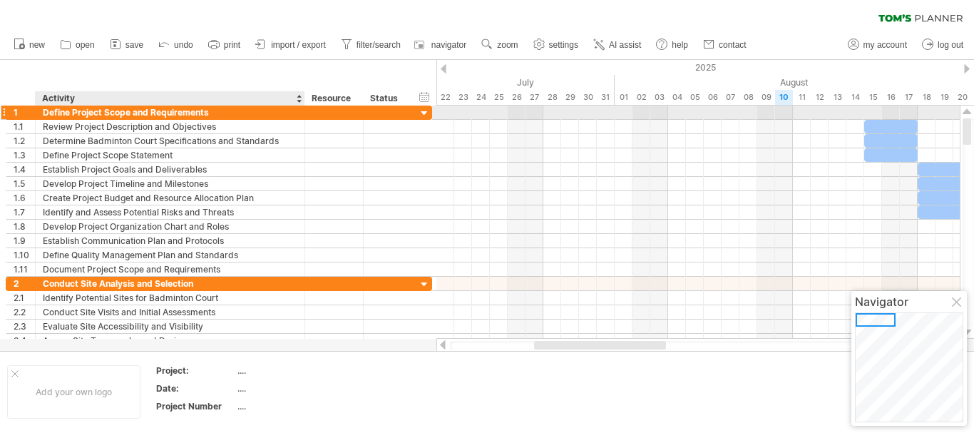
click at [150, 113] on div "Define Project Scope and Requirements" at bounding box center [170, 113] width 255 height 14
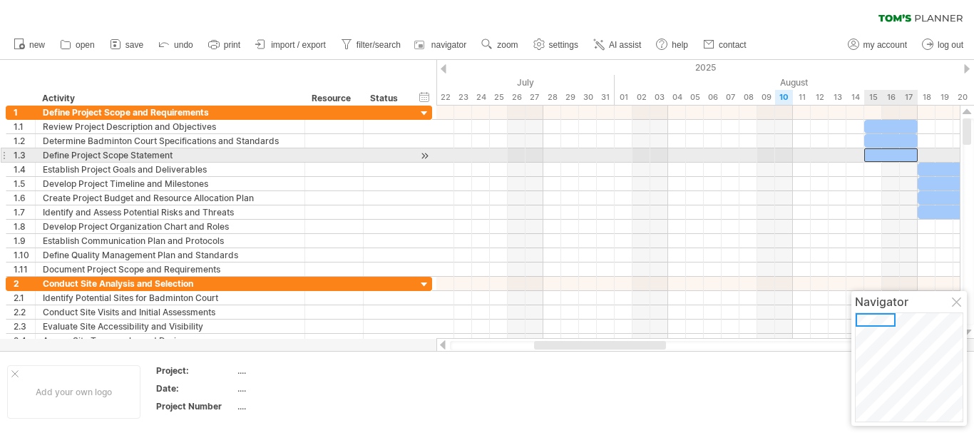
click at [891, 159] on div at bounding box center [890, 155] width 53 height 14
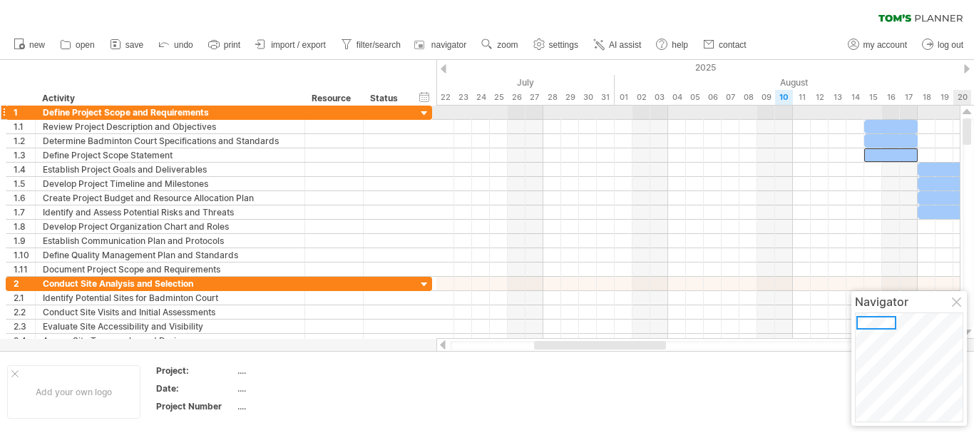
drag, startPoint x: 968, startPoint y: 134, endPoint x: 967, endPoint y: 116, distance: 18.6
click at [967, 116] on div at bounding box center [967, 222] width 15 height 233
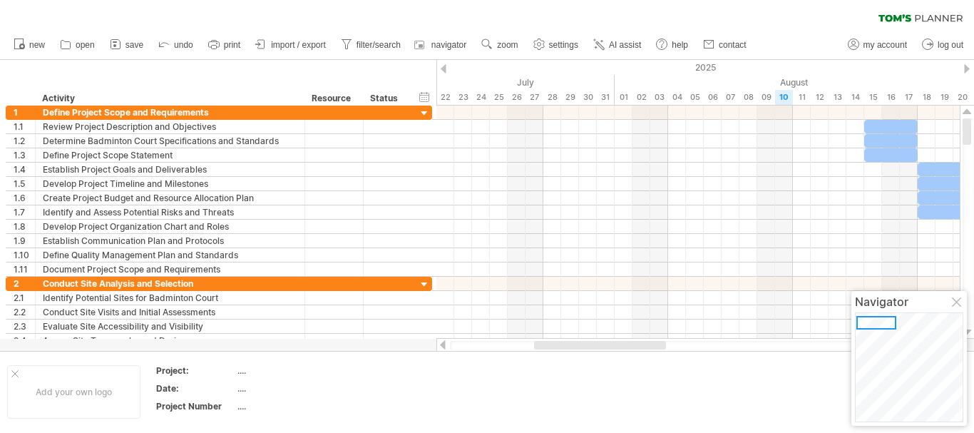
click at [452, 382] on td at bounding box center [423, 391] width 113 height 55
click at [500, 345] on div at bounding box center [698, 345] width 497 height 9
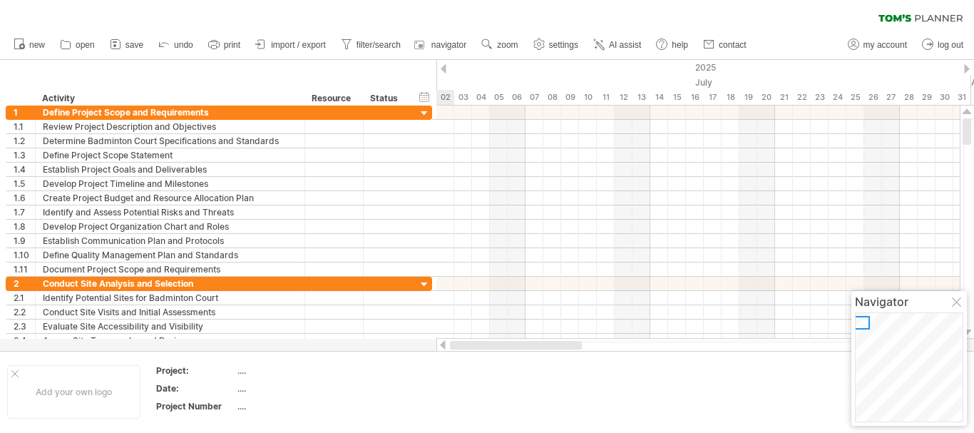
drag, startPoint x: 538, startPoint y: 342, endPoint x: 435, endPoint y: 349, distance: 103.6
click at [435, 349] on div "Trying to reach [DOMAIN_NAME] Connected again... 0% clear filter new 1" at bounding box center [487, 216] width 974 height 433
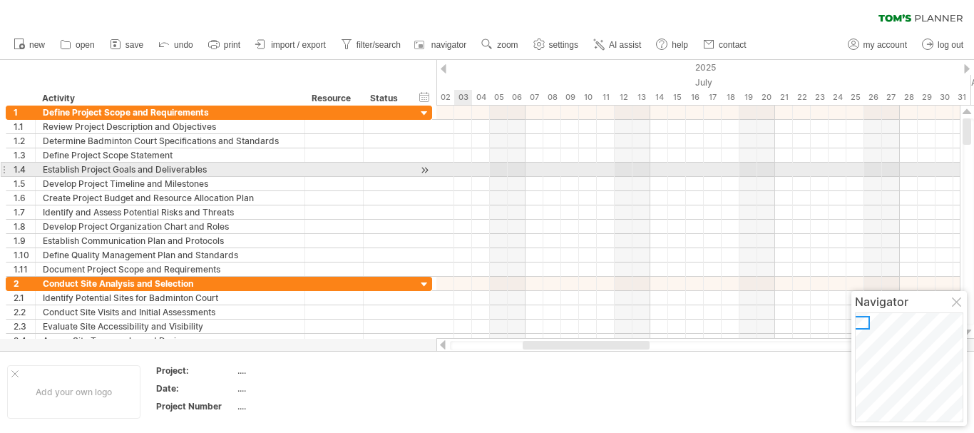
click at [461, 168] on div at bounding box center [697, 170] width 523 height 14
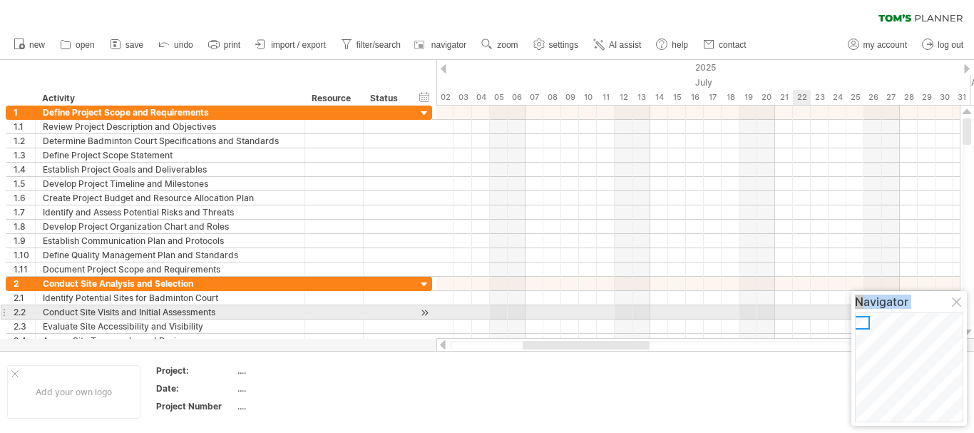
drag, startPoint x: 929, startPoint y: 309, endPoint x: 793, endPoint y: 308, distance: 135.5
click at [793, 308] on body "progress(100%) Trying to reach [DOMAIN_NAME] Connected again... 0% clear filter…" at bounding box center [487, 218] width 974 height 436
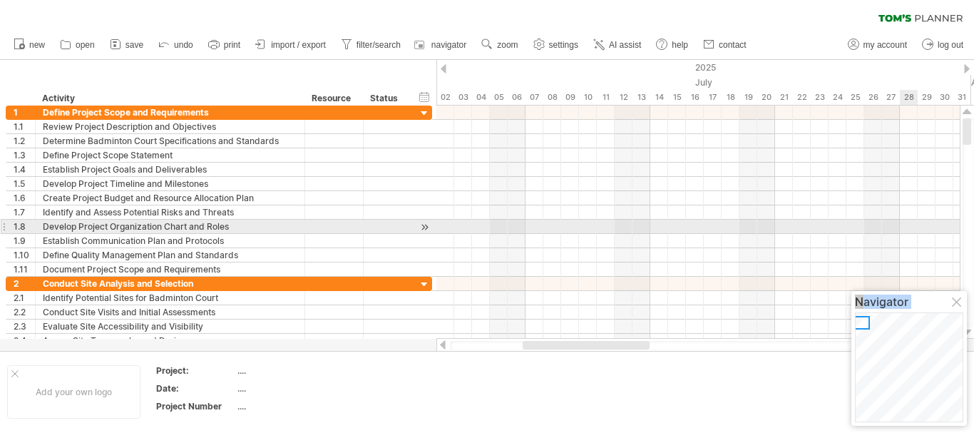
click at [911, 221] on div at bounding box center [697, 227] width 523 height 14
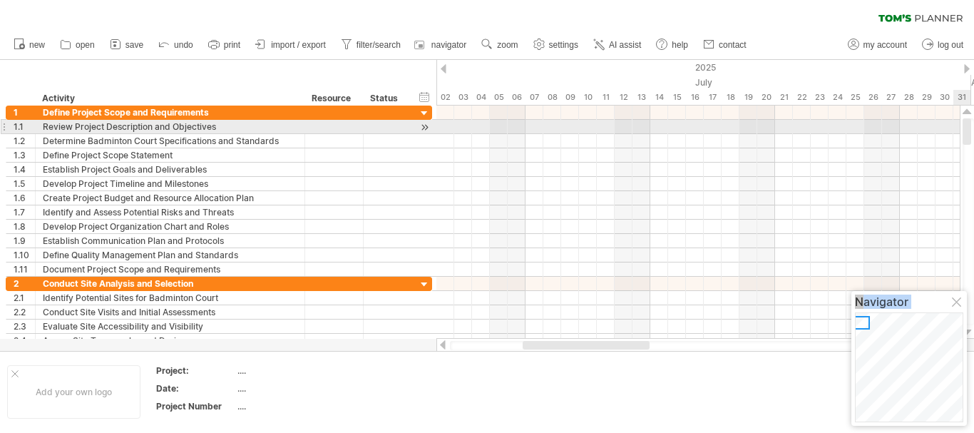
click at [969, 127] on div at bounding box center [967, 131] width 9 height 26
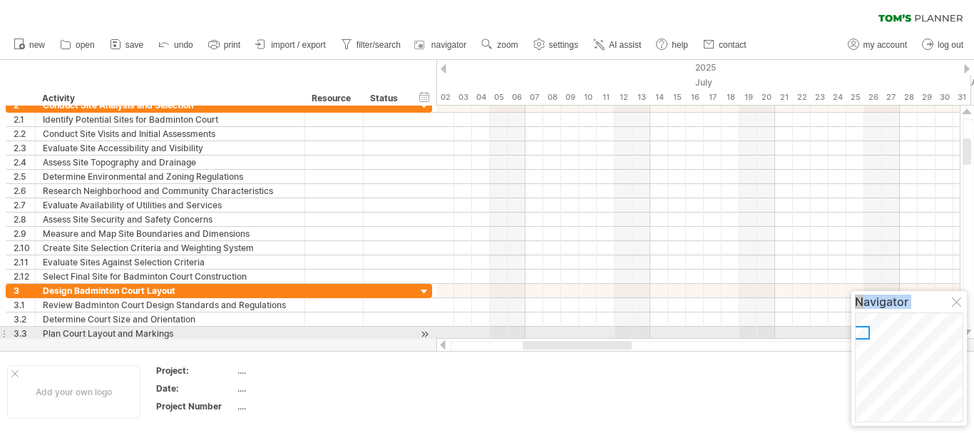
click at [971, 334] on div at bounding box center [967, 332] width 9 height 11
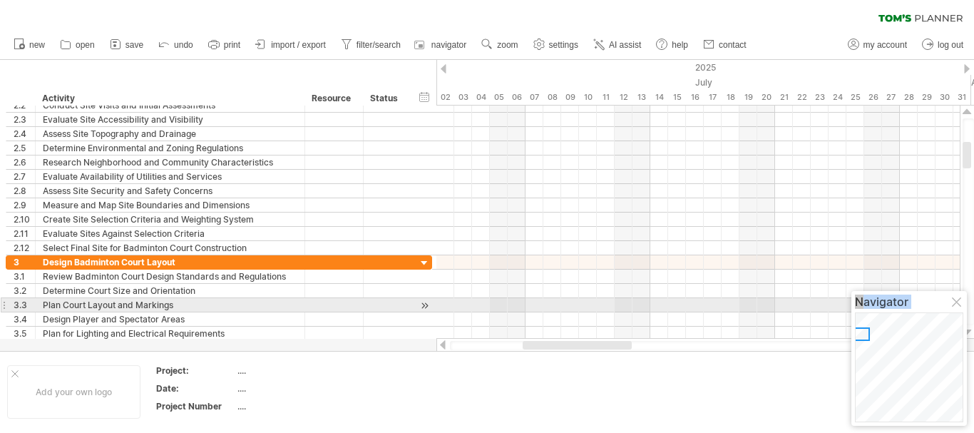
click at [971, 334] on div at bounding box center [967, 332] width 9 height 11
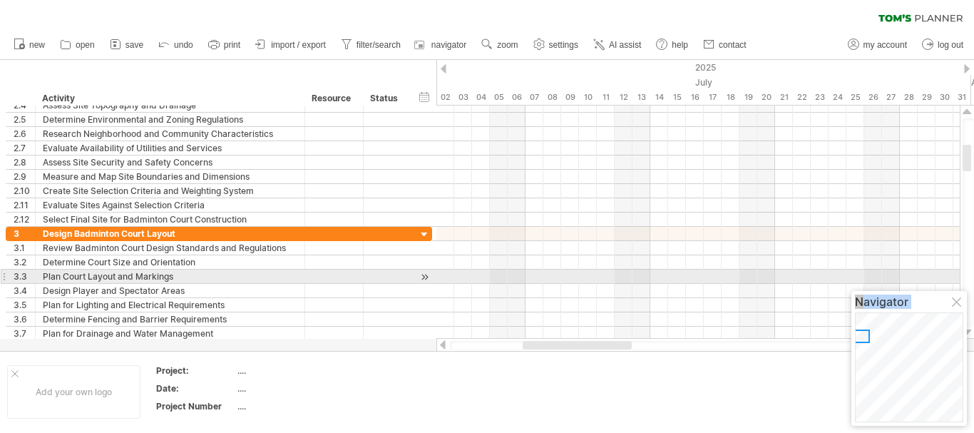
click at [971, 334] on div at bounding box center [967, 332] width 9 height 11
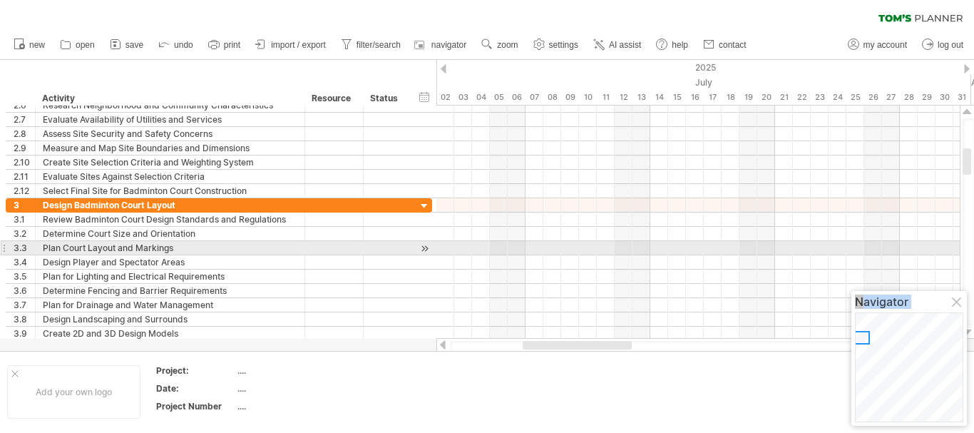
click at [971, 334] on div at bounding box center [967, 332] width 9 height 11
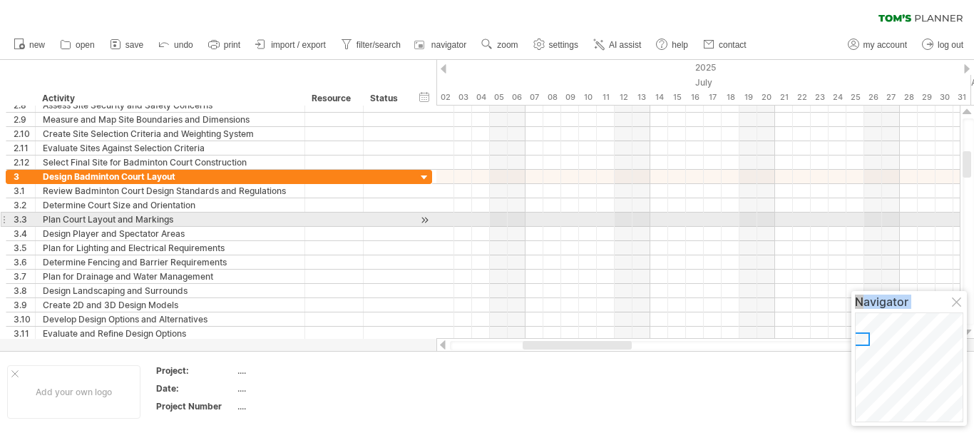
click at [971, 334] on div at bounding box center [967, 332] width 9 height 11
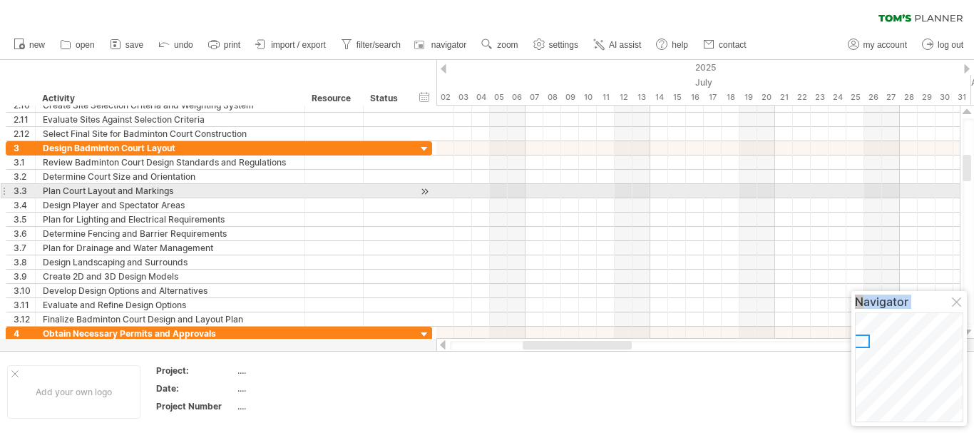
click at [971, 334] on div at bounding box center [967, 332] width 9 height 11
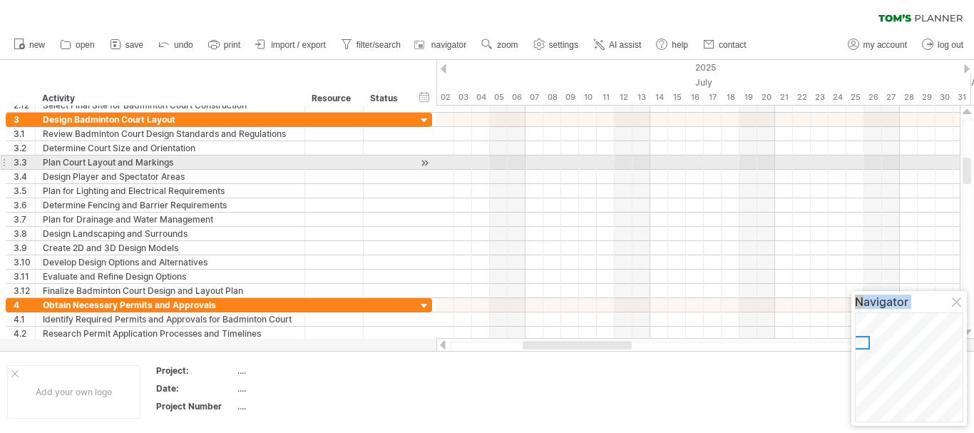
click at [971, 334] on div at bounding box center [967, 332] width 9 height 11
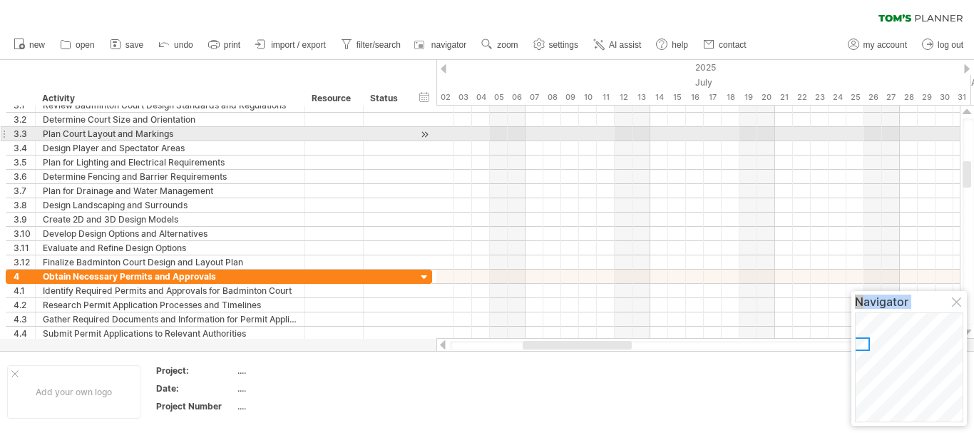
click at [971, 334] on div at bounding box center [967, 332] width 9 height 11
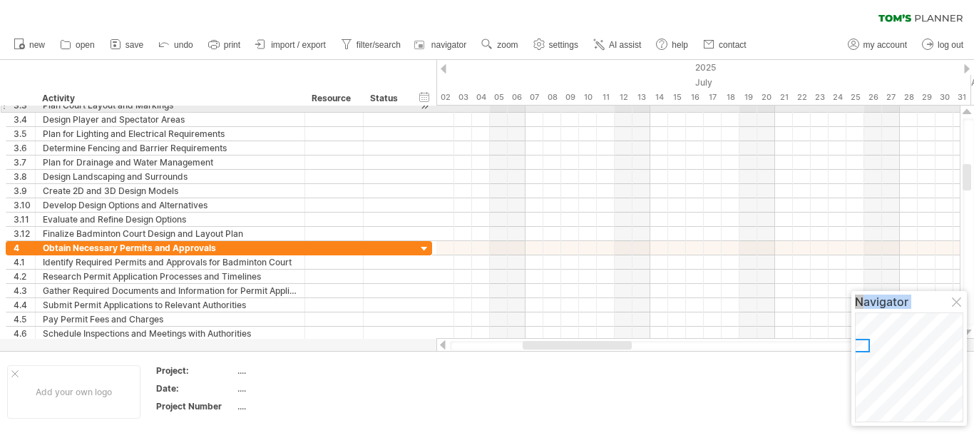
click at [971, 334] on div at bounding box center [967, 332] width 9 height 11
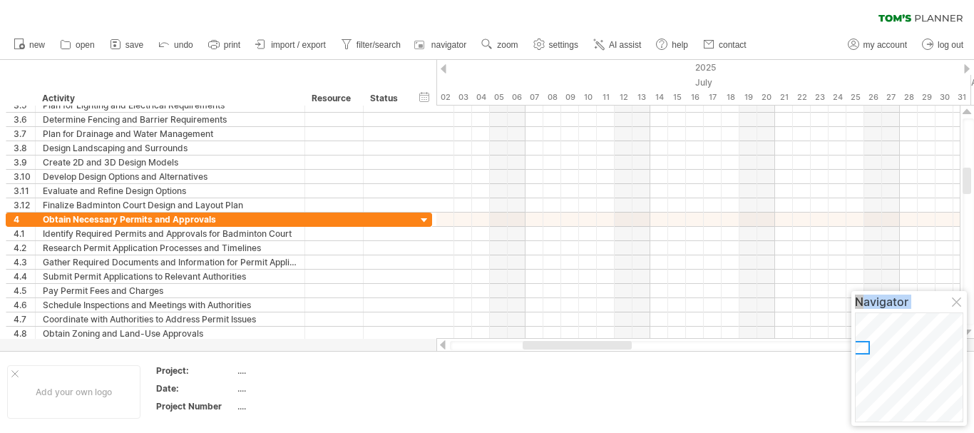
click at [971, 334] on div at bounding box center [967, 332] width 9 height 11
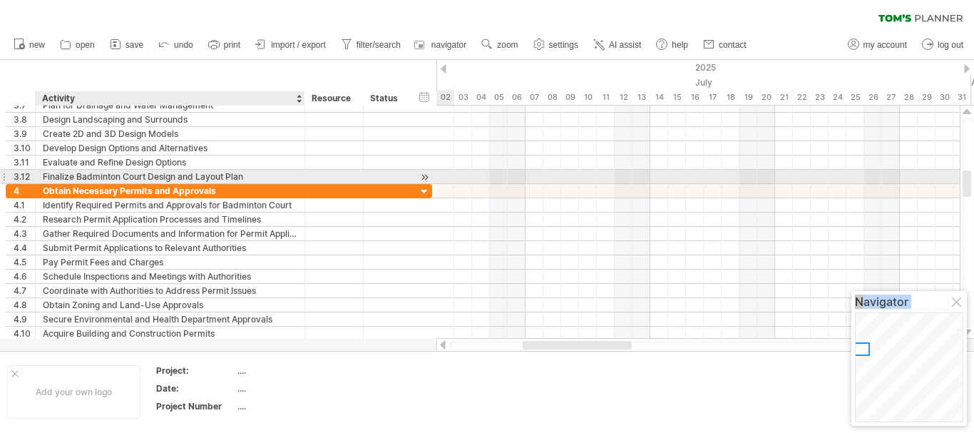
click at [103, 176] on div "Finalize Badminton Court Design and Layout Plan" at bounding box center [170, 177] width 255 height 14
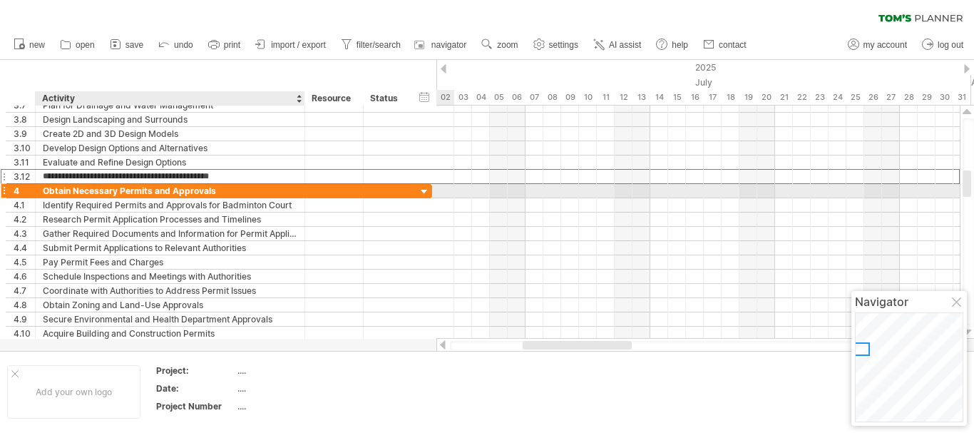
click at [108, 195] on div "Obtain Necessary Permits and Approvals" at bounding box center [170, 191] width 255 height 14
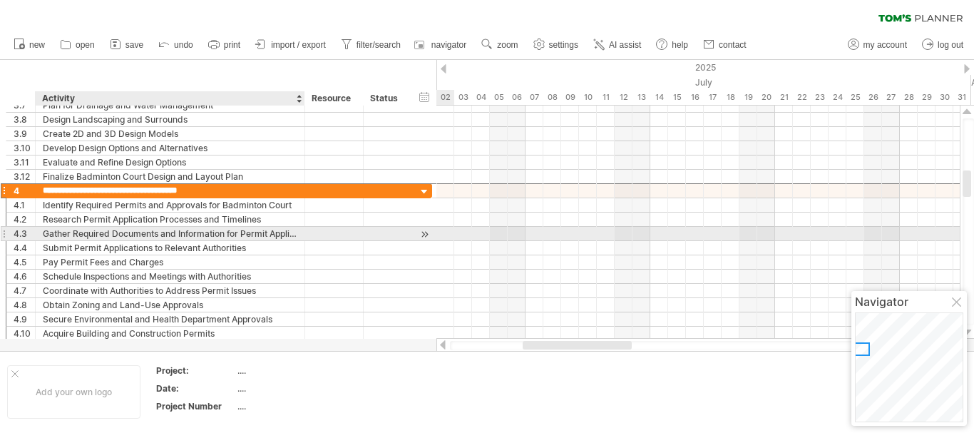
click at [101, 236] on div "Gather Required Documents and Information for Permit Applications" at bounding box center [170, 234] width 255 height 14
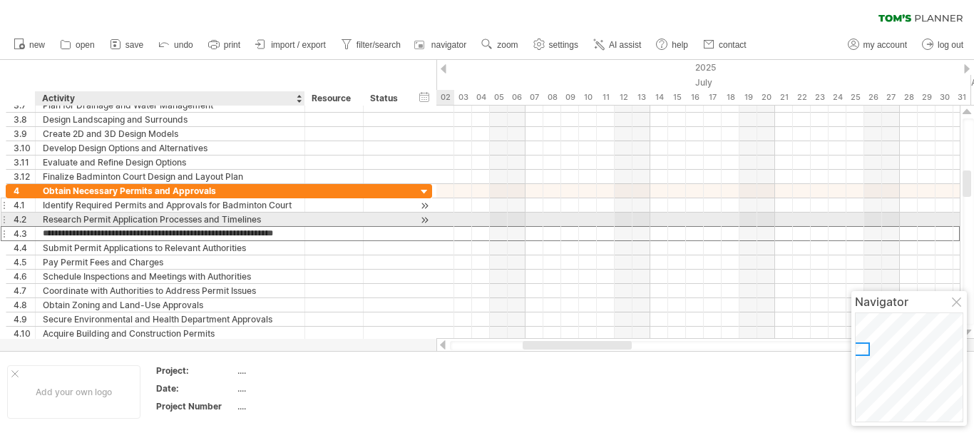
click at [121, 208] on div "Identify Required Permits and Approvals for Badminton Court" at bounding box center [170, 205] width 255 height 14
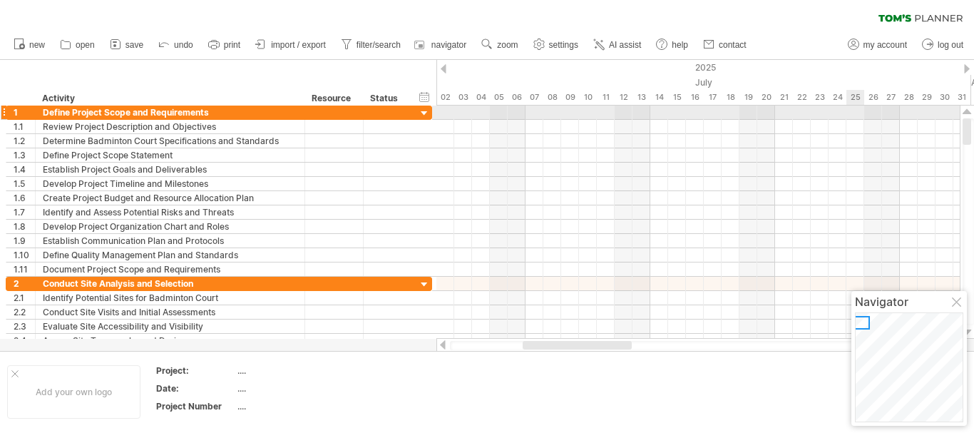
drag, startPoint x: 966, startPoint y: 185, endPoint x: 973, endPoint y: 103, distance: 83.0
click at [973, 103] on div "Trying to reach [DOMAIN_NAME] Connected again... 0% clear filter new 1" at bounding box center [487, 216] width 974 height 433
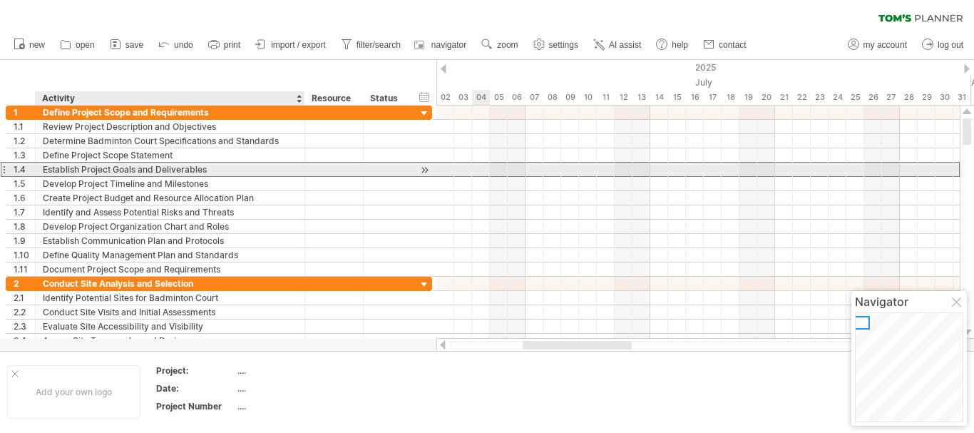
click at [266, 170] on div "Establish Project Goals and Deliverables" at bounding box center [170, 170] width 255 height 14
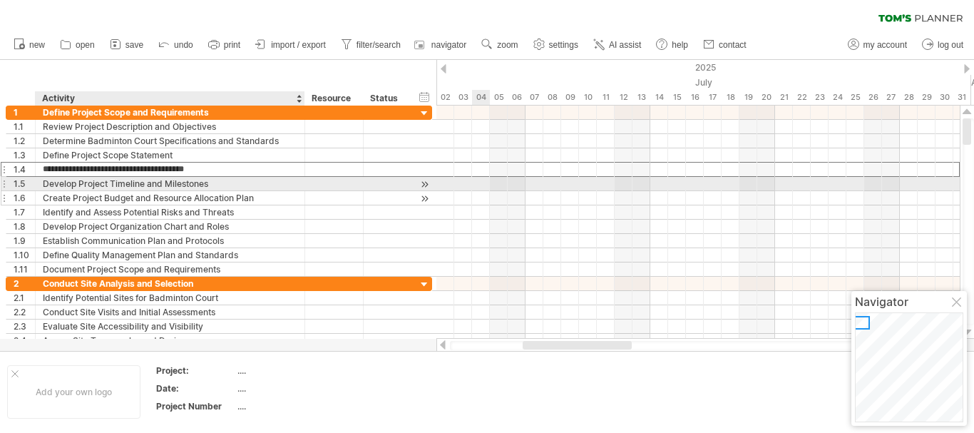
click at [134, 203] on div "Create Project Budget and Resource Allocation Plan" at bounding box center [170, 198] width 255 height 14
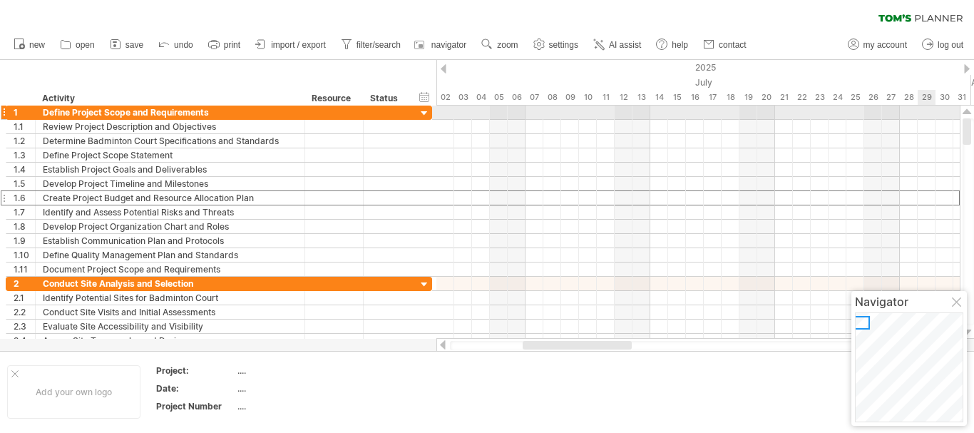
drag, startPoint x: 973, startPoint y: 126, endPoint x: 971, endPoint y: 110, distance: 15.8
click at [971, 110] on div at bounding box center [967, 222] width 15 height 233
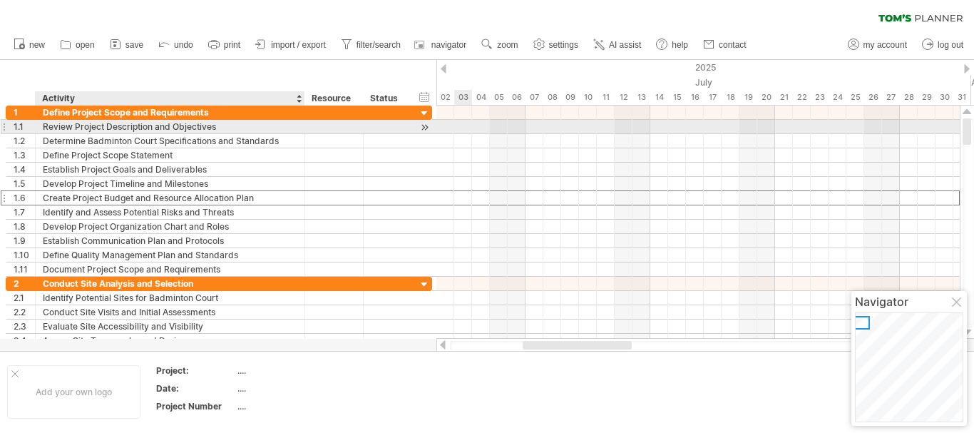
click at [136, 126] on div "Review Project Description and Objectives" at bounding box center [170, 127] width 255 height 14
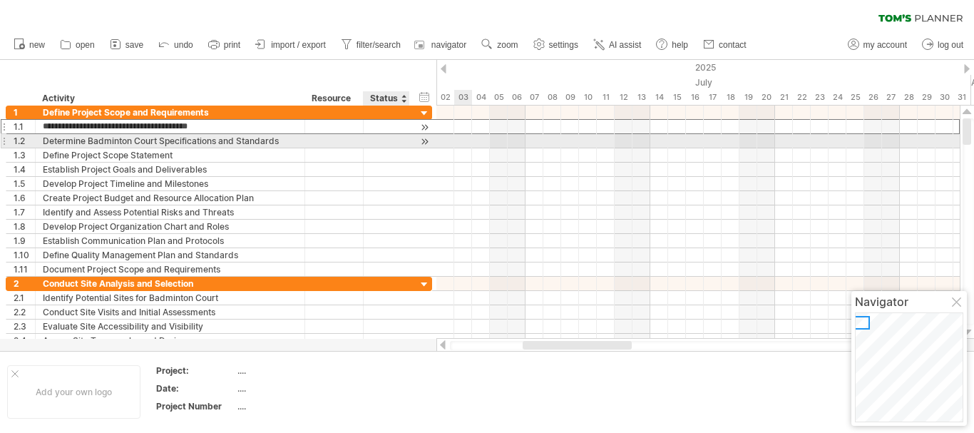
click at [433, 133] on div at bounding box center [434, 126] width 6 height 15
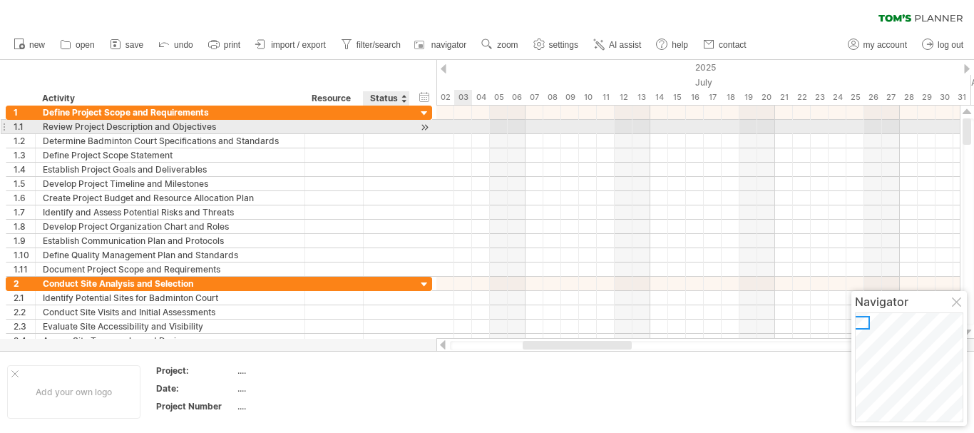
click at [421, 129] on div at bounding box center [425, 127] width 14 height 15
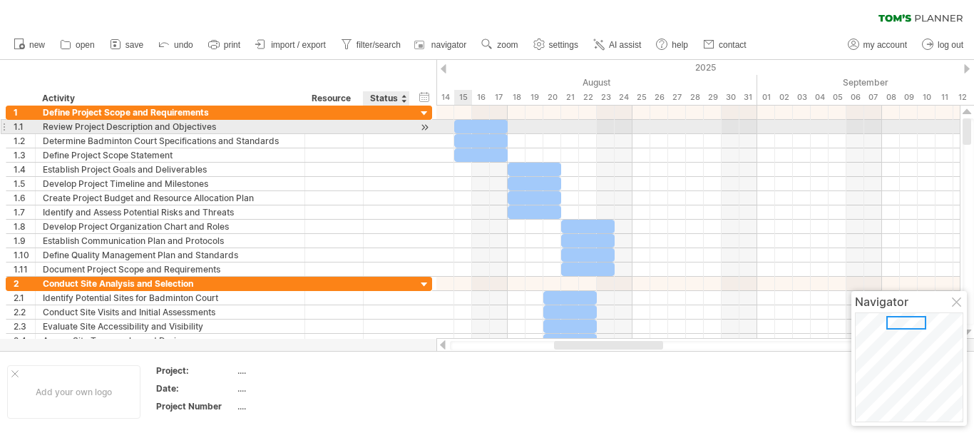
click at [421, 129] on div at bounding box center [425, 127] width 14 height 15
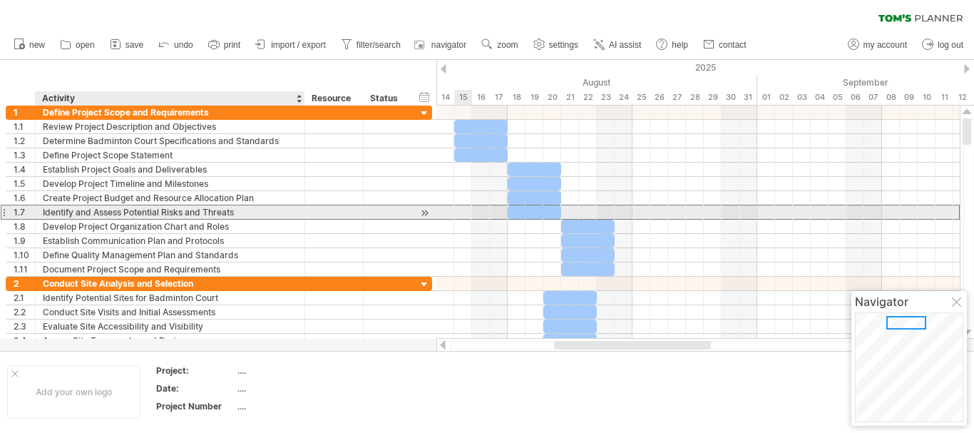
click at [153, 217] on div "Identify and Assess Potential Risks and Threats" at bounding box center [170, 212] width 255 height 14
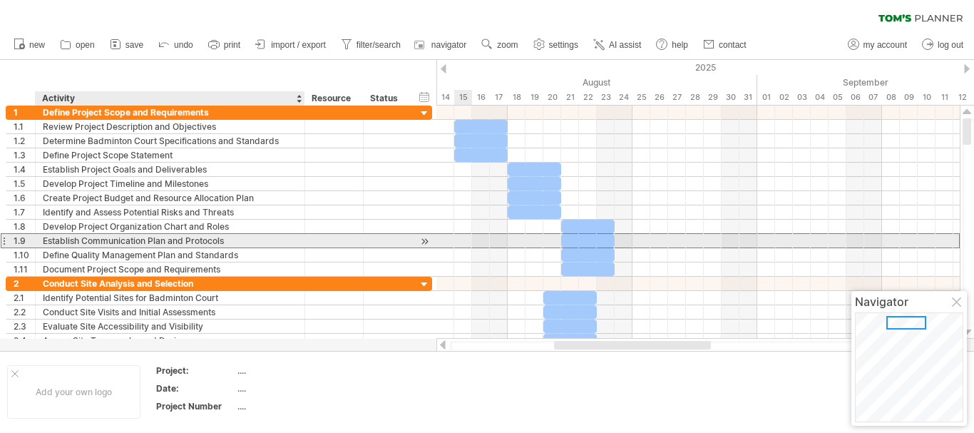
click at [148, 242] on div "Establish Communication Plan and Protocols" at bounding box center [170, 241] width 255 height 14
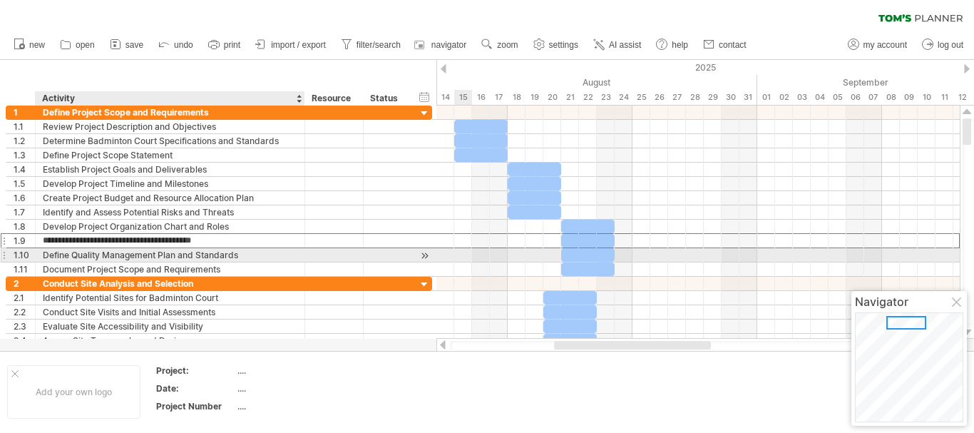
click at [143, 257] on div "Define Quality Management Plan and Standards" at bounding box center [170, 255] width 255 height 14
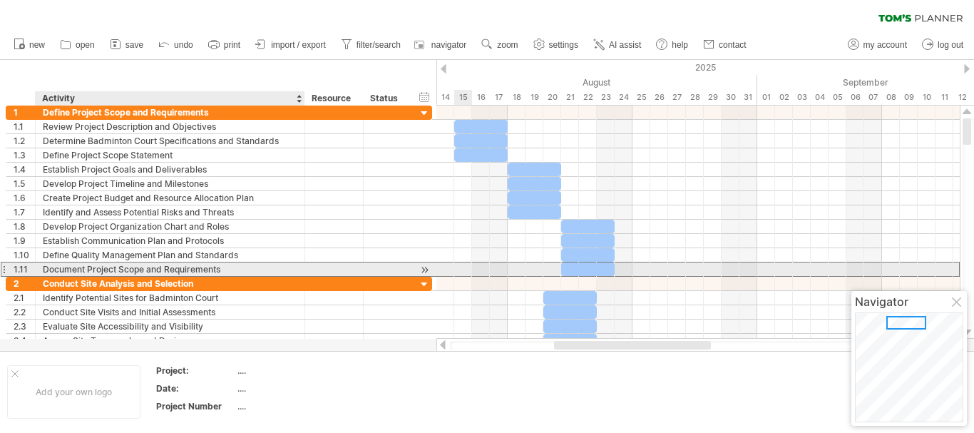
click at [140, 275] on div "Document Project Scope and Requirements" at bounding box center [170, 269] width 255 height 14
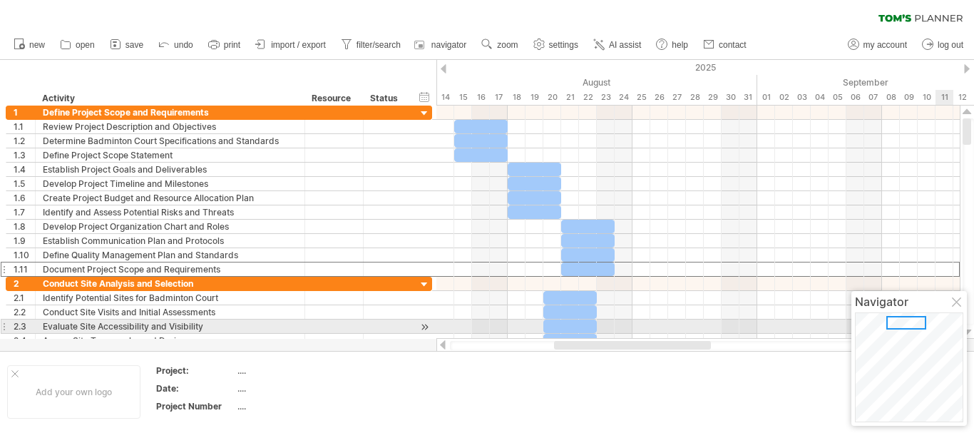
click at [973, 329] on div at bounding box center [967, 222] width 15 height 233
click at [968, 332] on div at bounding box center [967, 332] width 9 height 11
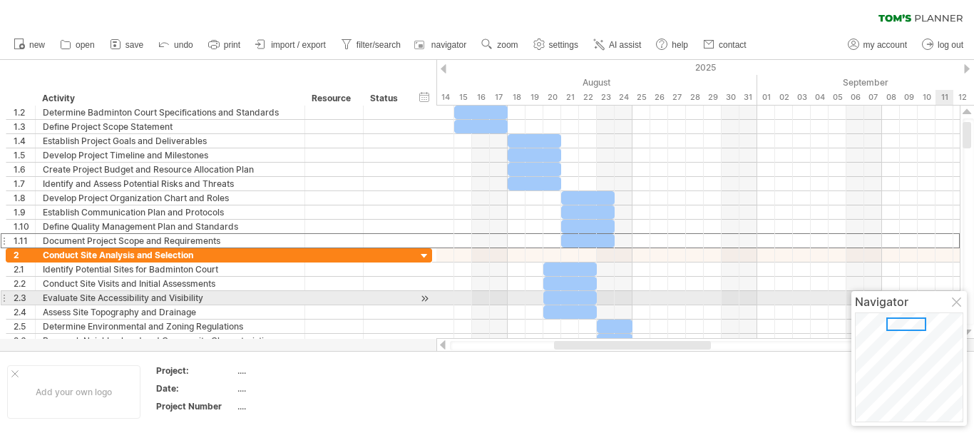
click at [968, 332] on div at bounding box center [967, 332] width 9 height 11
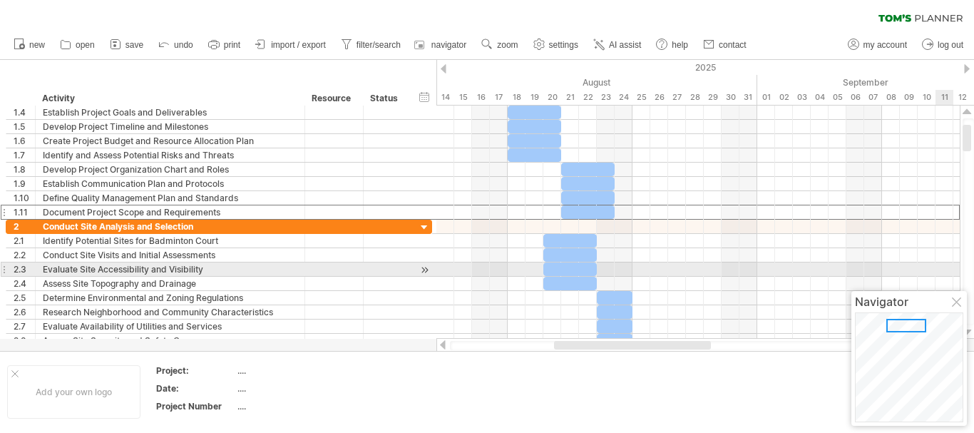
click at [968, 332] on div at bounding box center [967, 332] width 9 height 11
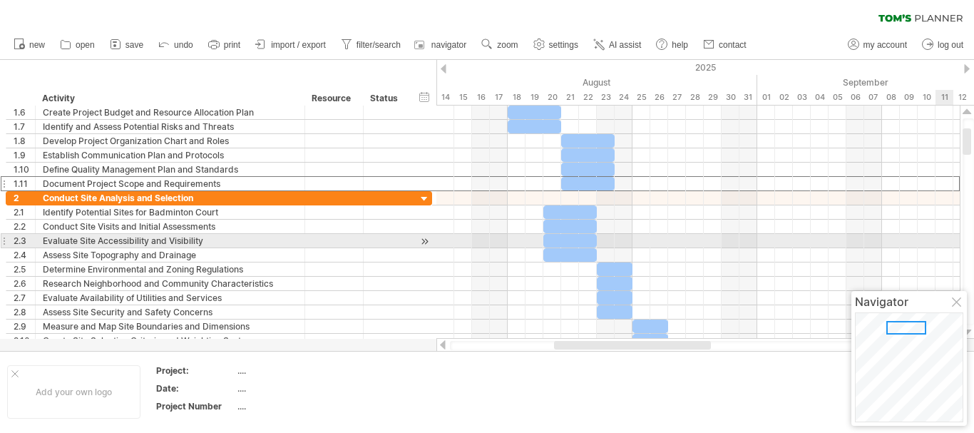
click at [968, 332] on div at bounding box center [967, 332] width 9 height 11
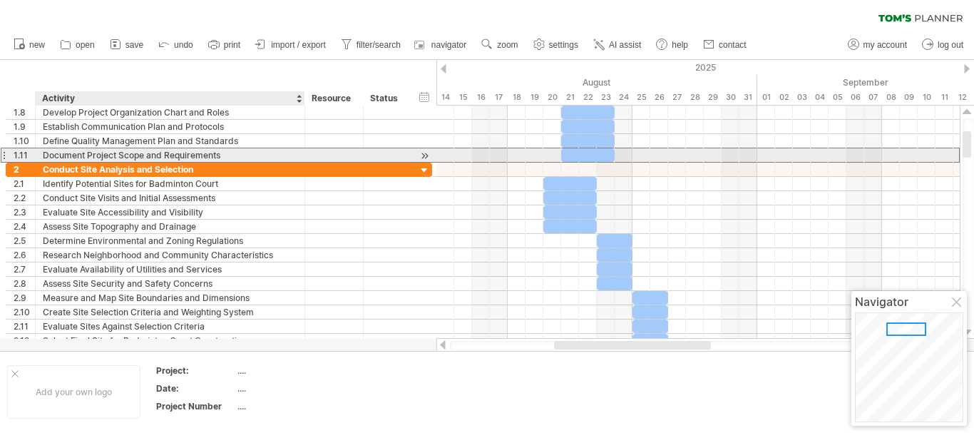
click at [144, 156] on div "Document Project Scope and Requirements" at bounding box center [170, 155] width 255 height 14
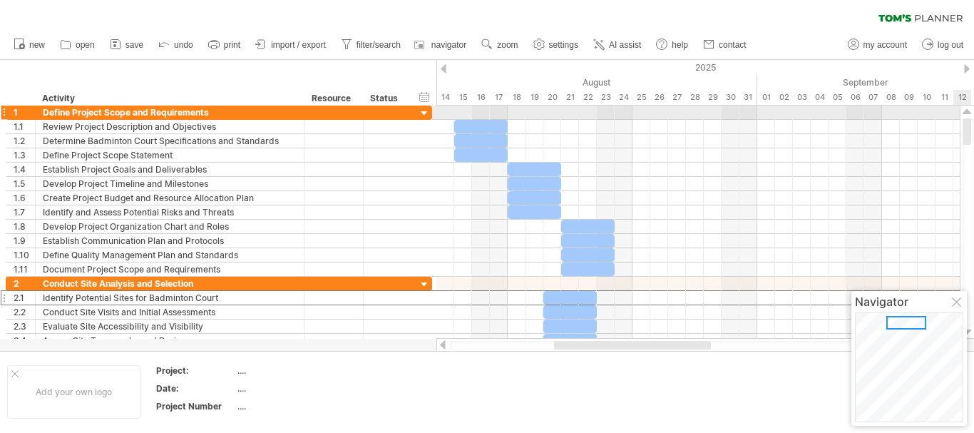
drag, startPoint x: 968, startPoint y: 145, endPoint x: 973, endPoint y: 115, distance: 31.2
click at [973, 115] on div at bounding box center [967, 222] width 15 height 233
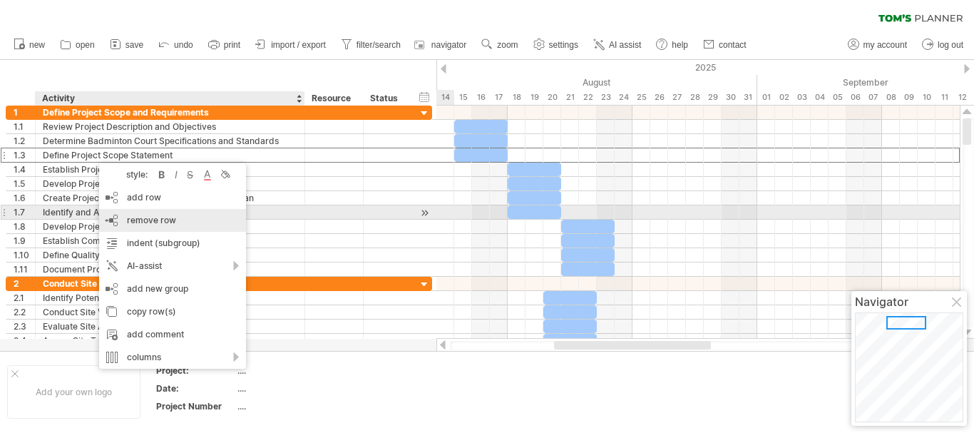
click at [145, 218] on span "remove row" at bounding box center [151, 220] width 49 height 11
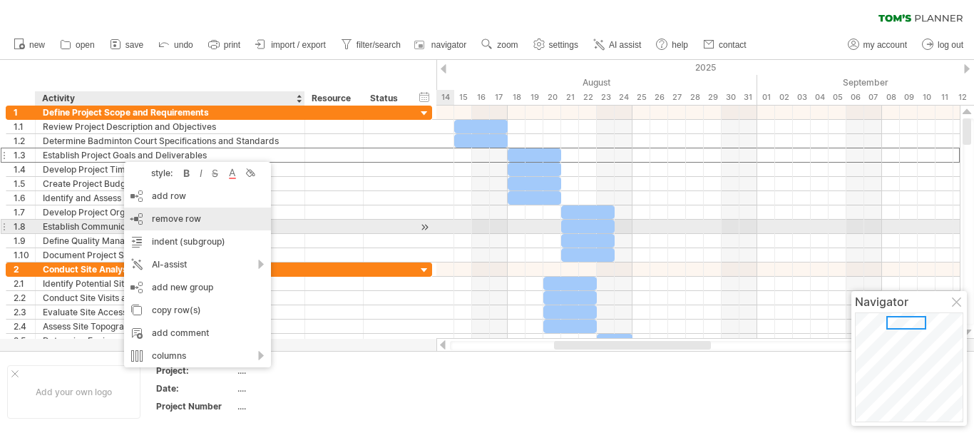
click at [165, 220] on span "remove row" at bounding box center [176, 218] width 49 height 11
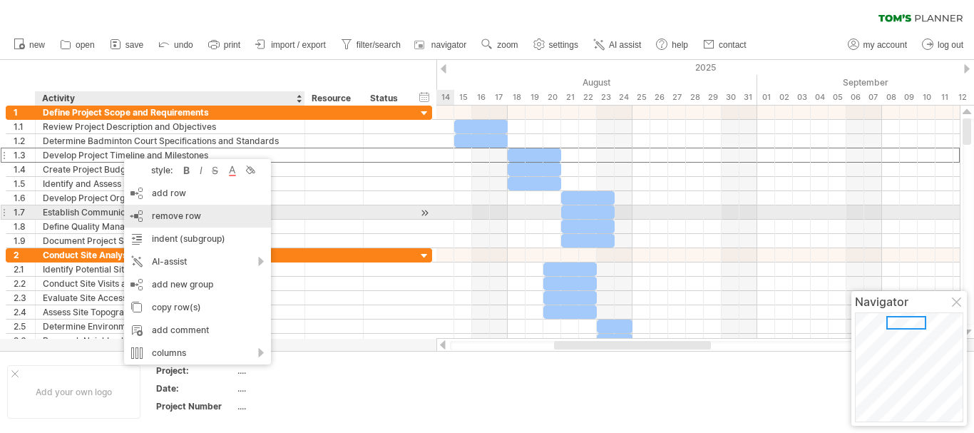
click at [150, 217] on div "remove row remove selected rows" at bounding box center [197, 216] width 147 height 23
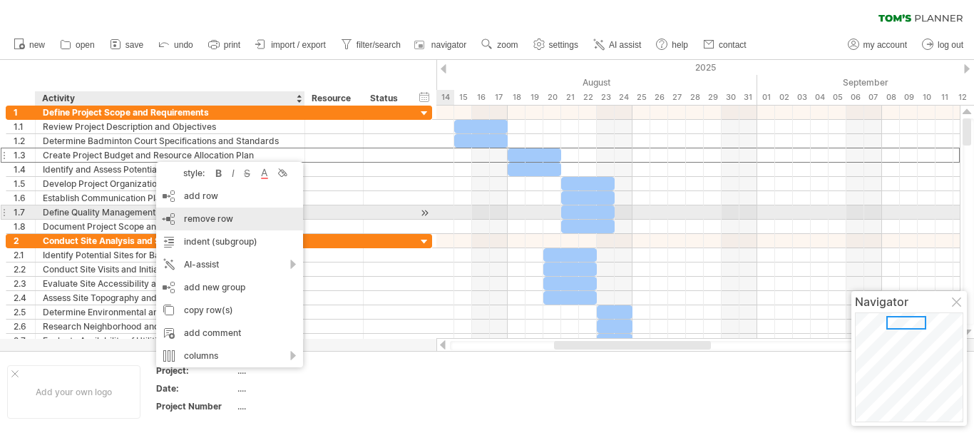
click at [197, 218] on span "remove row" at bounding box center [208, 218] width 49 height 11
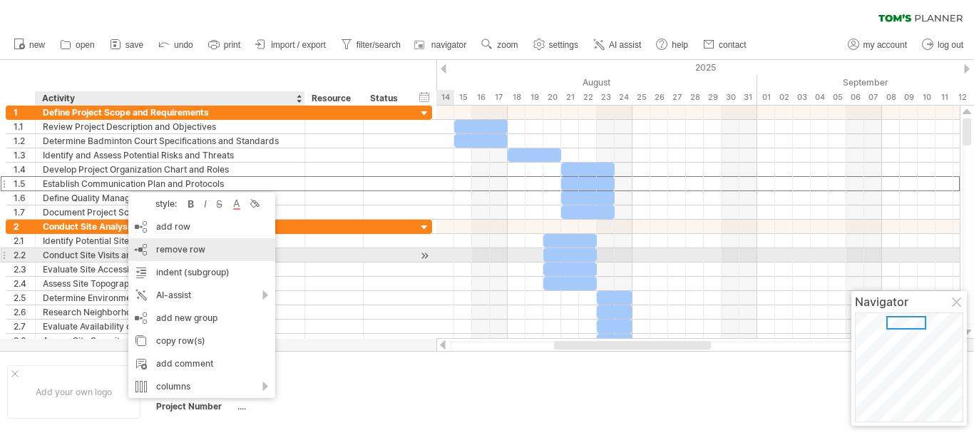
click at [187, 252] on span "remove row" at bounding box center [180, 249] width 49 height 11
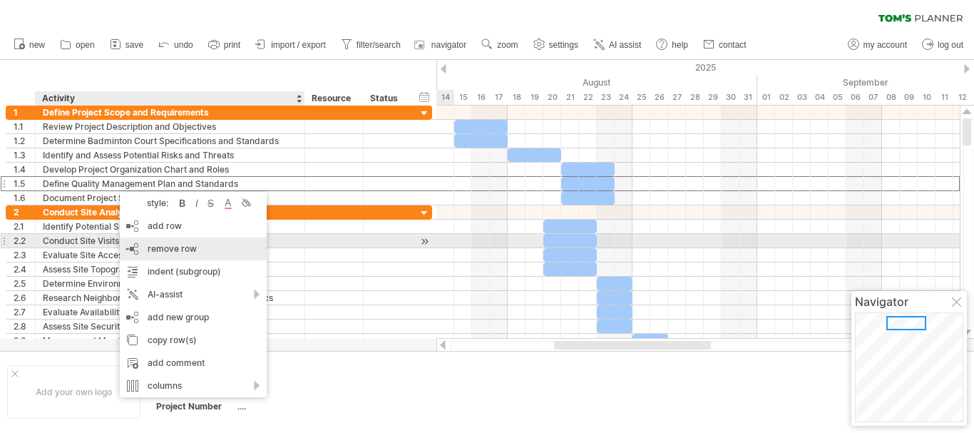
click at [157, 247] on span "remove row" at bounding box center [172, 248] width 49 height 11
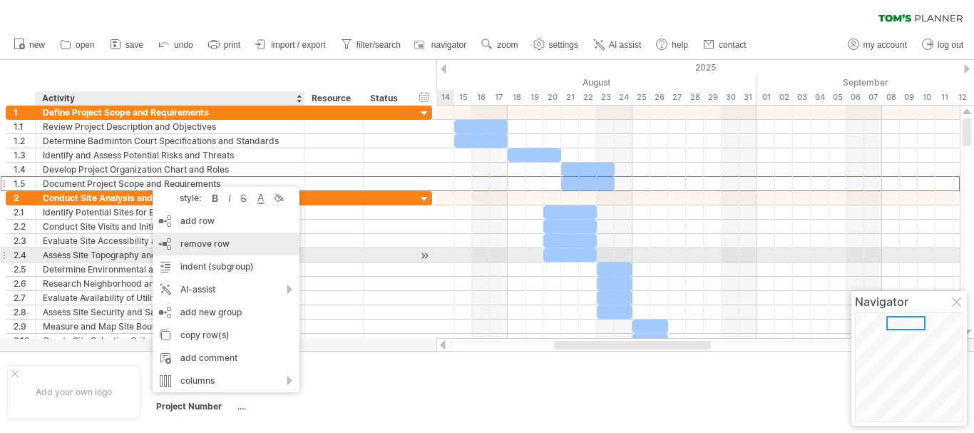
click at [202, 249] on div "remove row remove selected rows" at bounding box center [226, 243] width 147 height 23
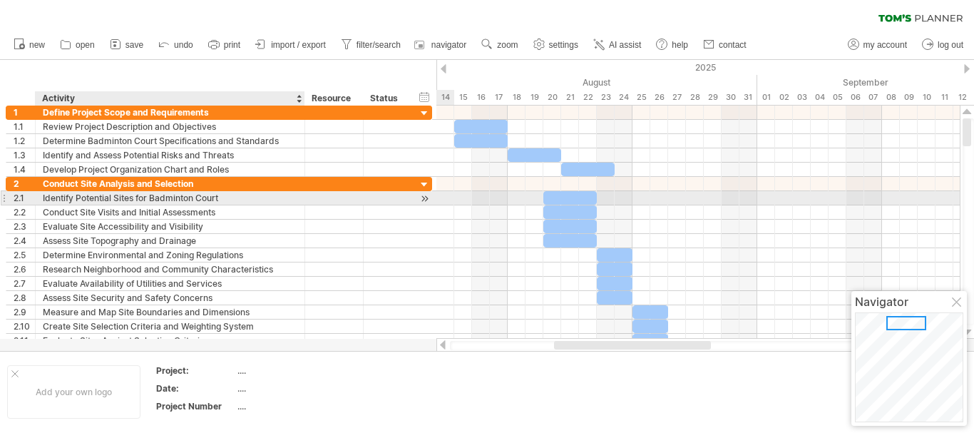
click at [138, 200] on div "Identify Potential Sites for Badminton Court" at bounding box center [170, 198] width 255 height 14
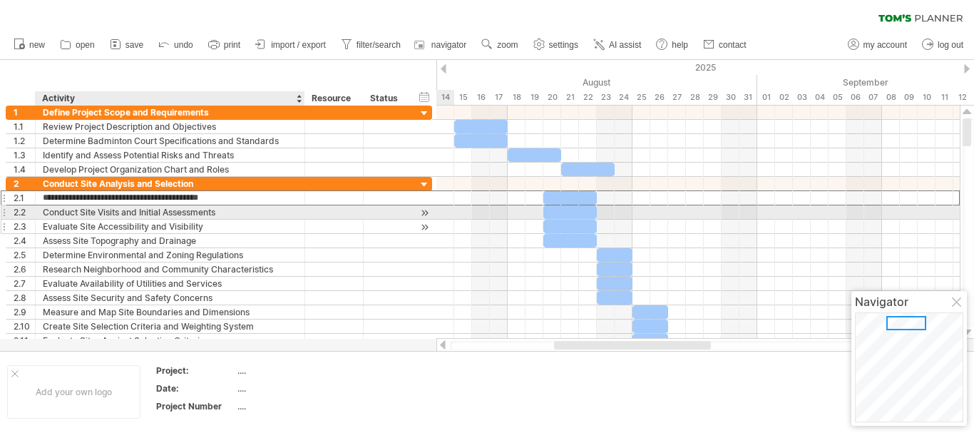
click at [175, 220] on div "Evaluate Site Accessibility and Visibility" at bounding box center [170, 227] width 255 height 14
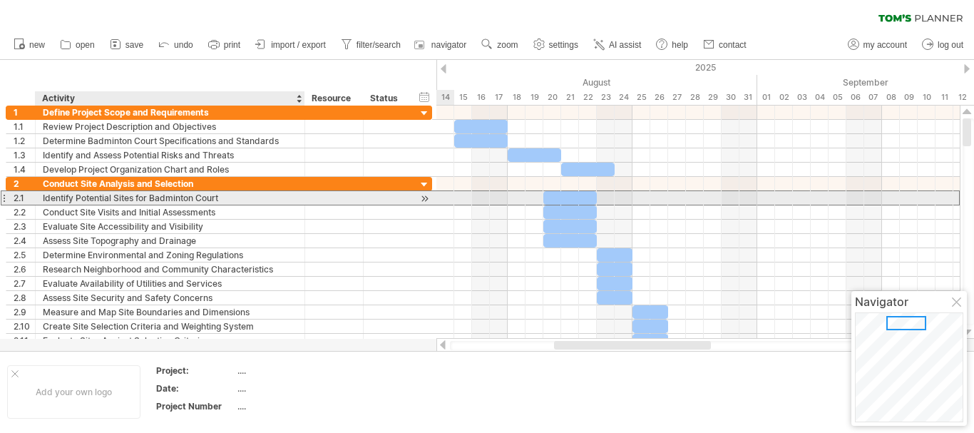
click at [172, 200] on div "Identify Potential Sites for Badminton Court" at bounding box center [170, 198] width 255 height 14
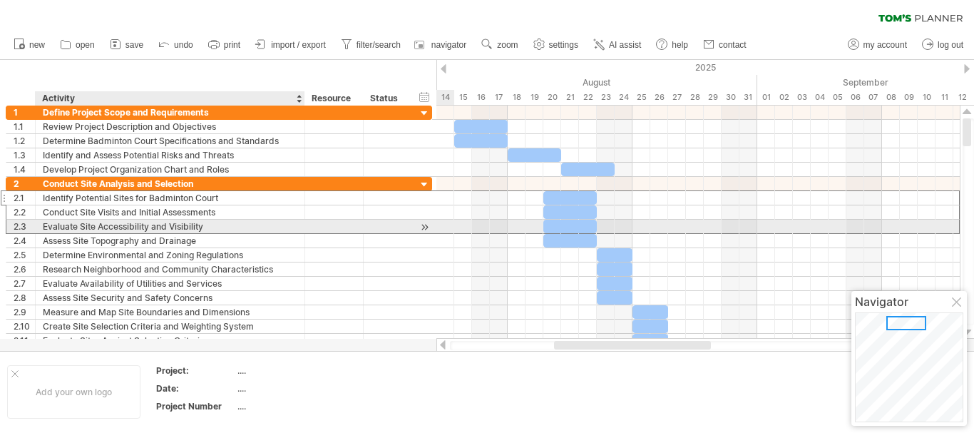
click at [160, 231] on div "Evaluate Site Accessibility and Visibility" at bounding box center [170, 227] width 255 height 14
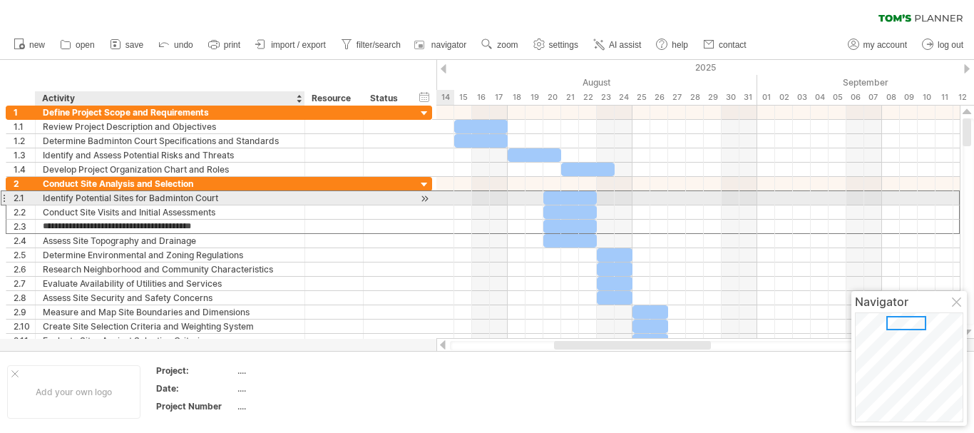
click at [165, 197] on div "Identify Potential Sites for Badminton Court" at bounding box center [170, 198] width 255 height 14
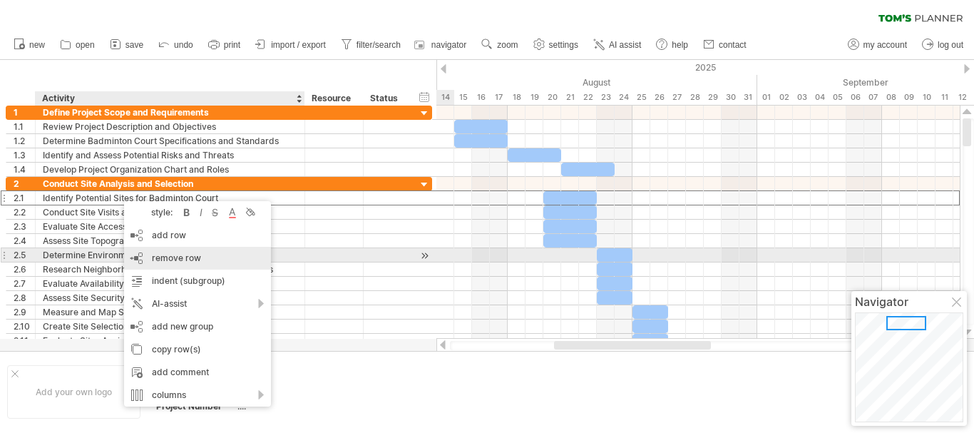
click at [193, 262] on span "remove row" at bounding box center [176, 257] width 49 height 11
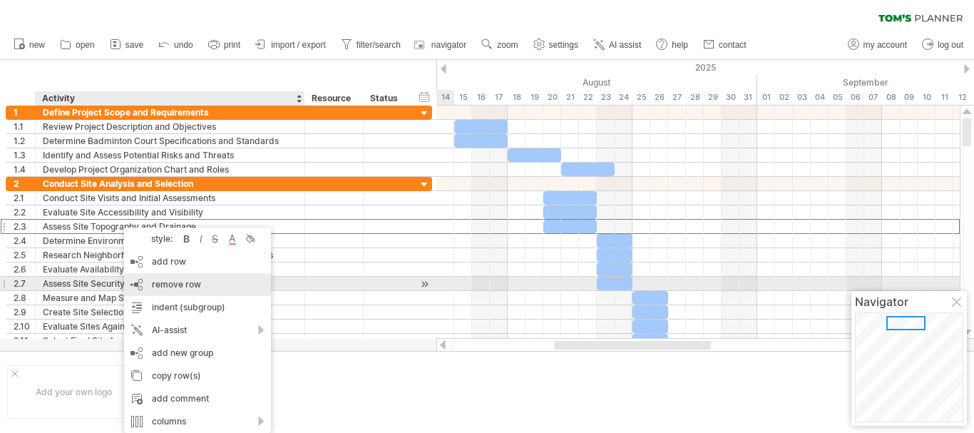
click at [165, 281] on span "remove row" at bounding box center [176, 284] width 49 height 11
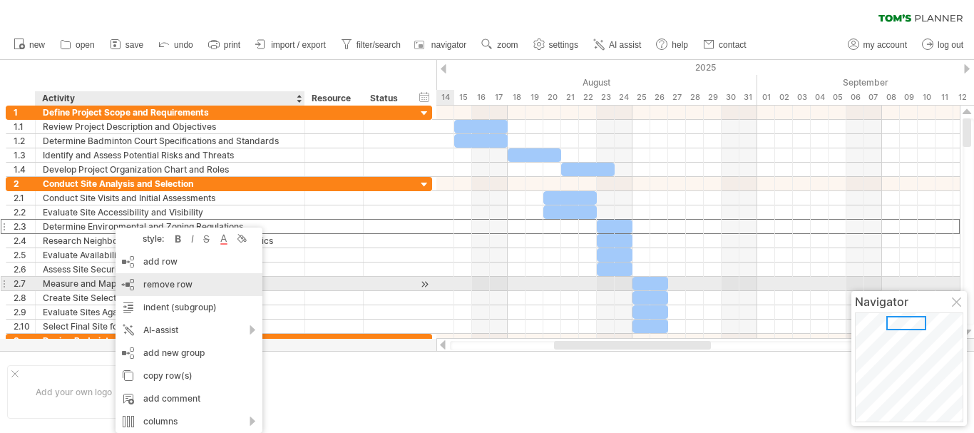
click at [155, 287] on span "remove row" at bounding box center [167, 284] width 49 height 11
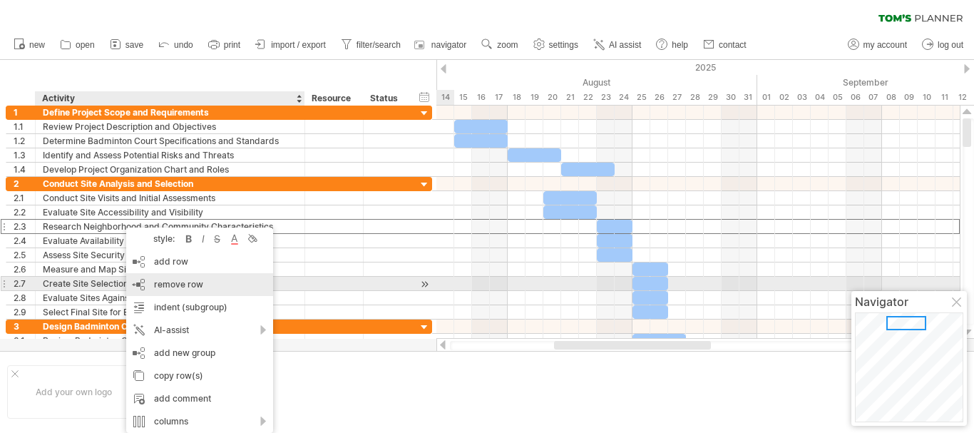
click at [155, 284] on span "remove row" at bounding box center [178, 284] width 49 height 11
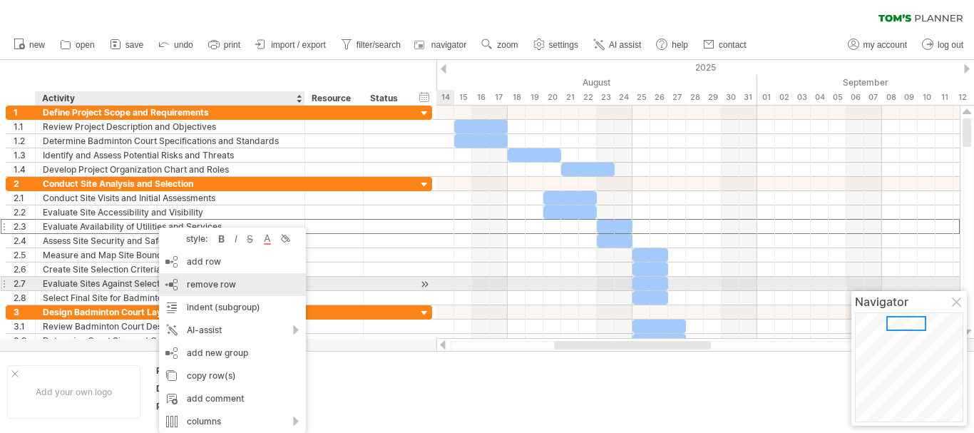
click at [191, 279] on span "remove row" at bounding box center [211, 284] width 49 height 11
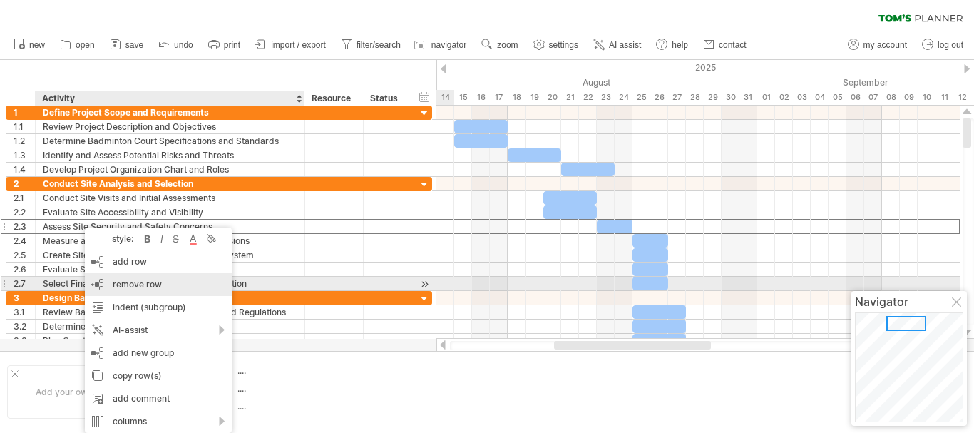
click at [170, 282] on div "remove row remove selected rows" at bounding box center [158, 284] width 147 height 23
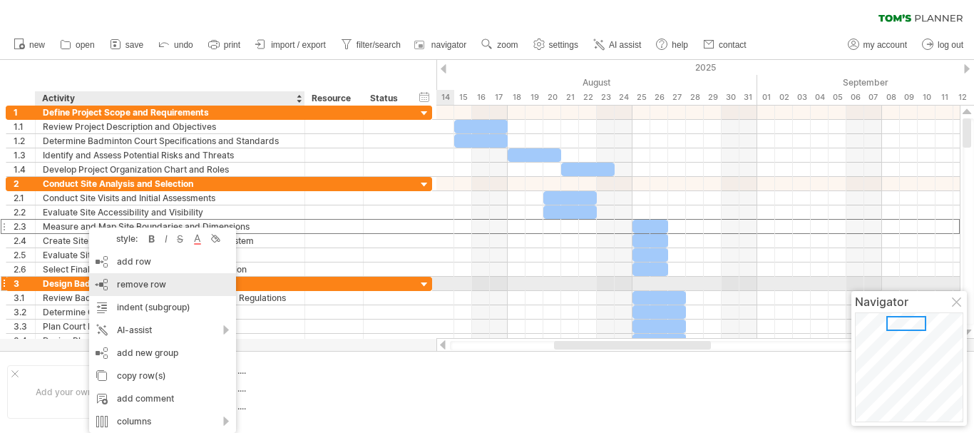
click at [111, 285] on div "remove row remove selected rows" at bounding box center [162, 284] width 147 height 23
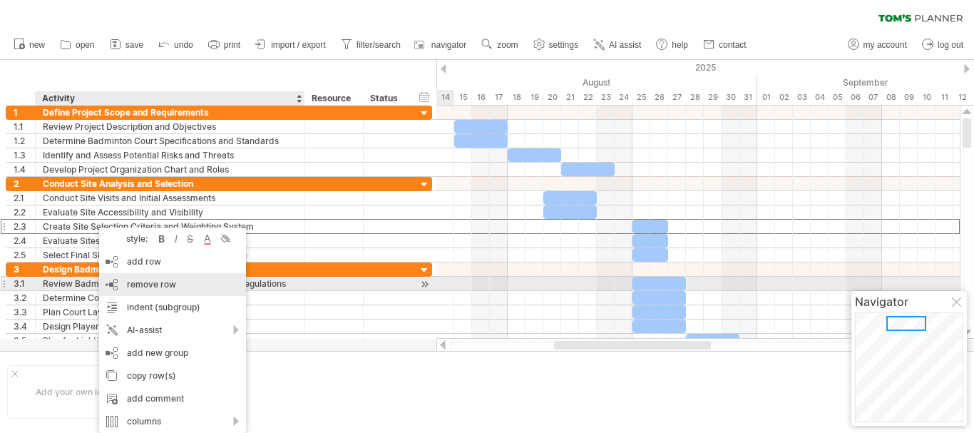
click at [123, 278] on div "remove row remove selected rows" at bounding box center [172, 284] width 147 height 23
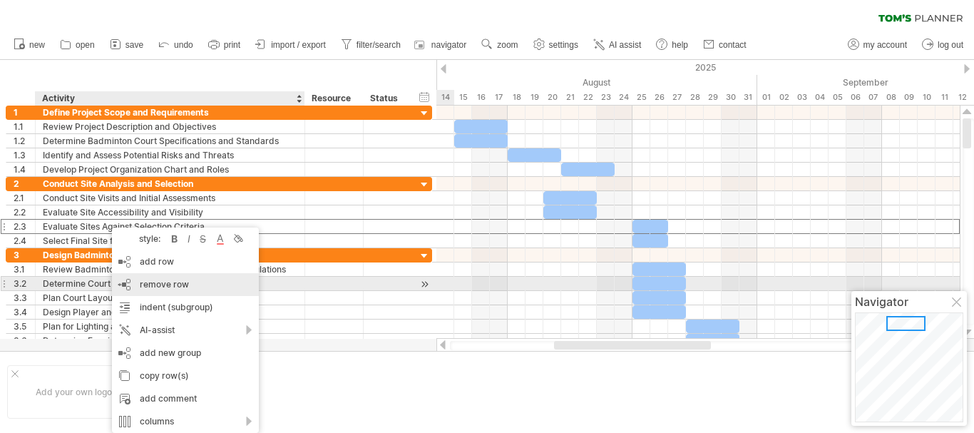
click at [138, 290] on div "remove row remove selected rows" at bounding box center [185, 284] width 147 height 23
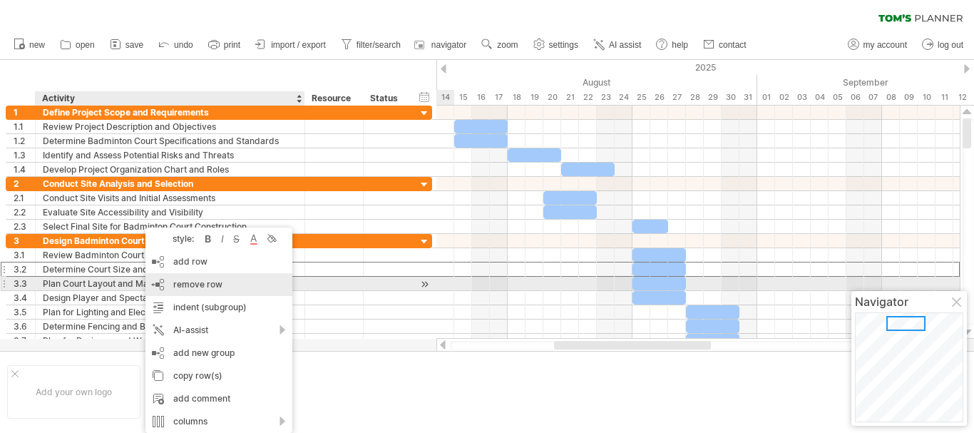
click at [165, 282] on div "remove row remove selected rows" at bounding box center [218, 284] width 147 height 23
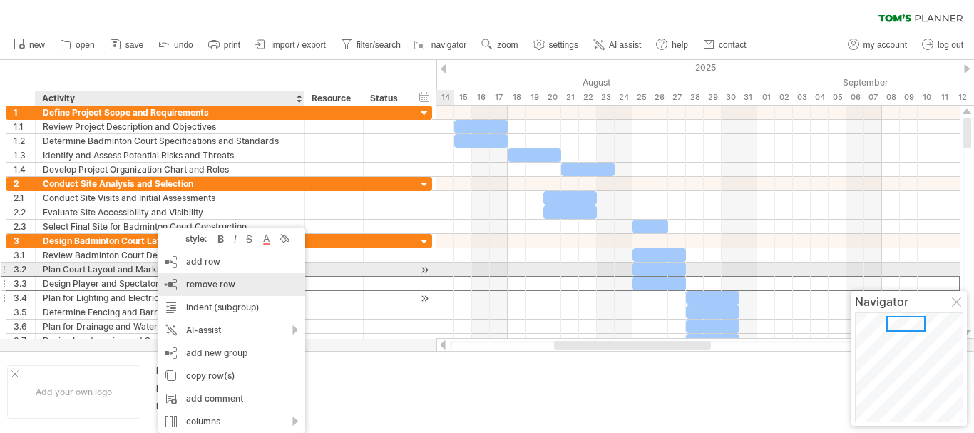
click at [178, 283] on div "remove row remove selected rows" at bounding box center [231, 284] width 147 height 23
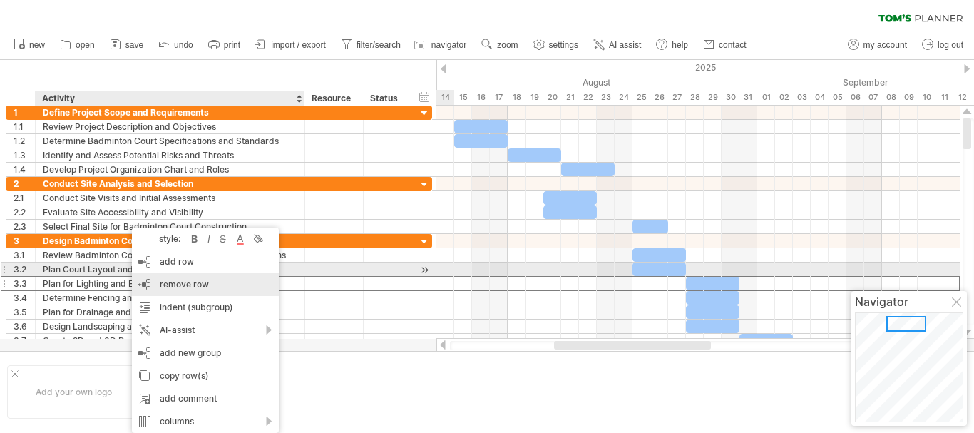
click at [150, 283] on div "remove row remove selected rows" at bounding box center [205, 284] width 147 height 23
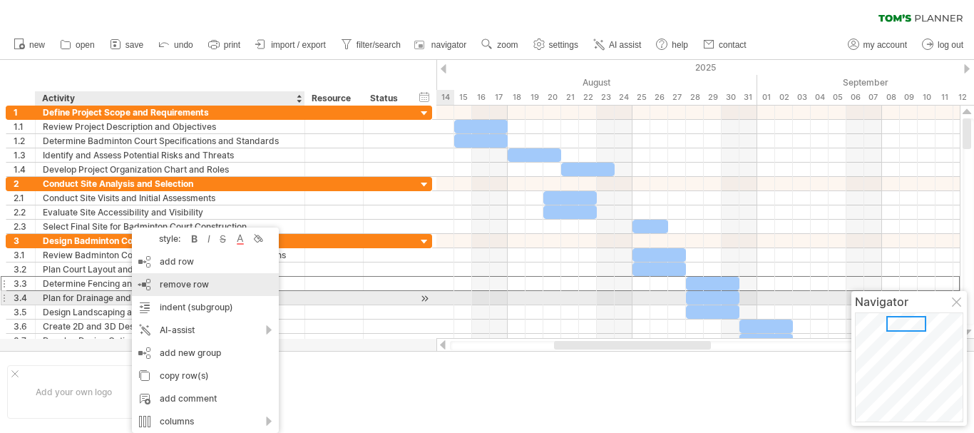
click at [163, 292] on div "remove row remove selected rows" at bounding box center [205, 284] width 147 height 23
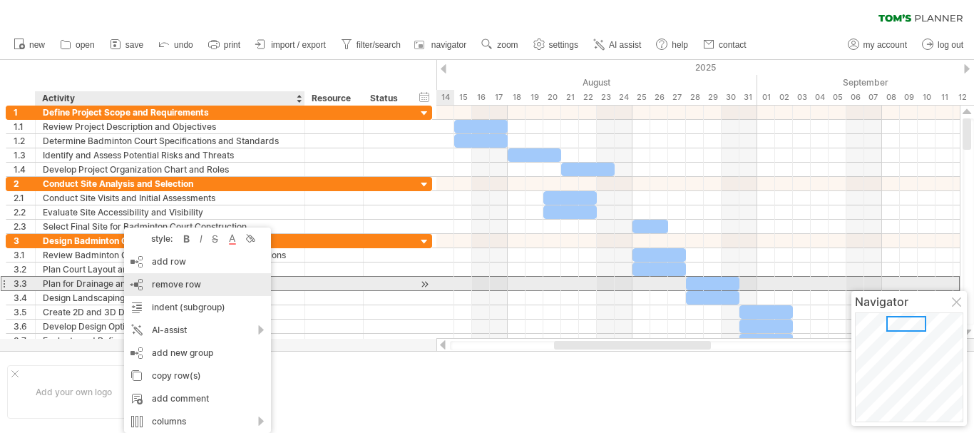
click at [142, 286] on div "remove row remove selected rows" at bounding box center [197, 284] width 147 height 23
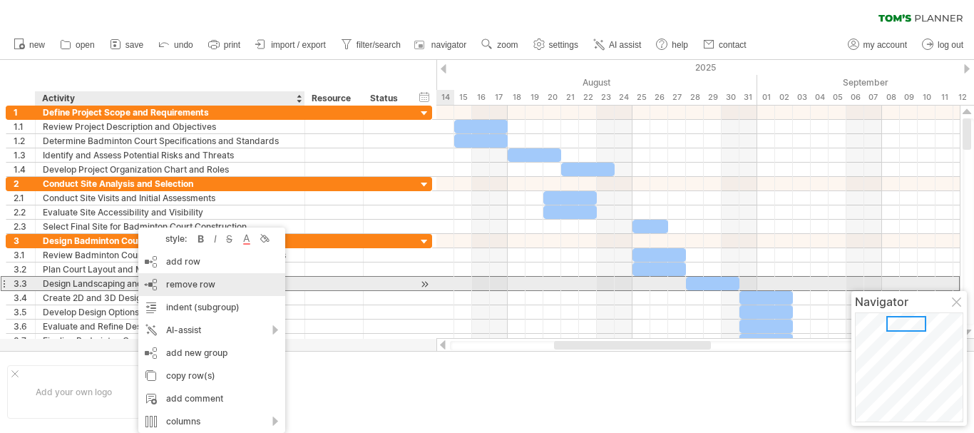
click at [166, 287] on span "remove row" at bounding box center [190, 284] width 49 height 11
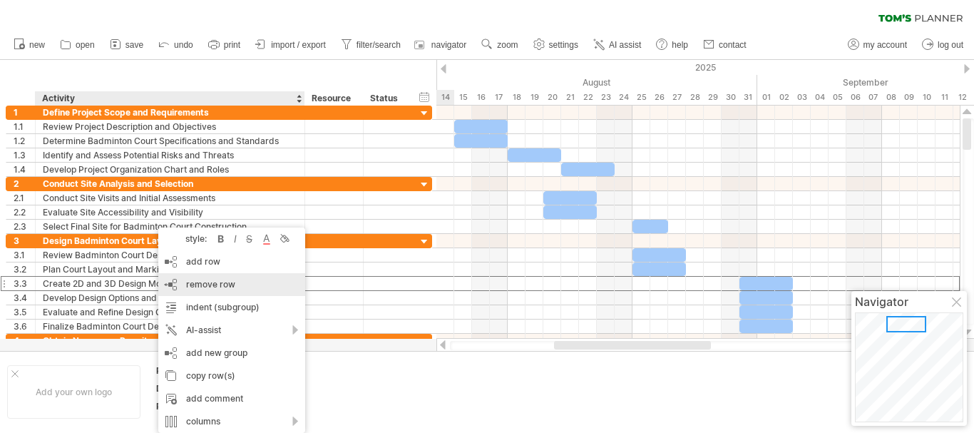
click at [190, 284] on span "remove row" at bounding box center [210, 284] width 49 height 11
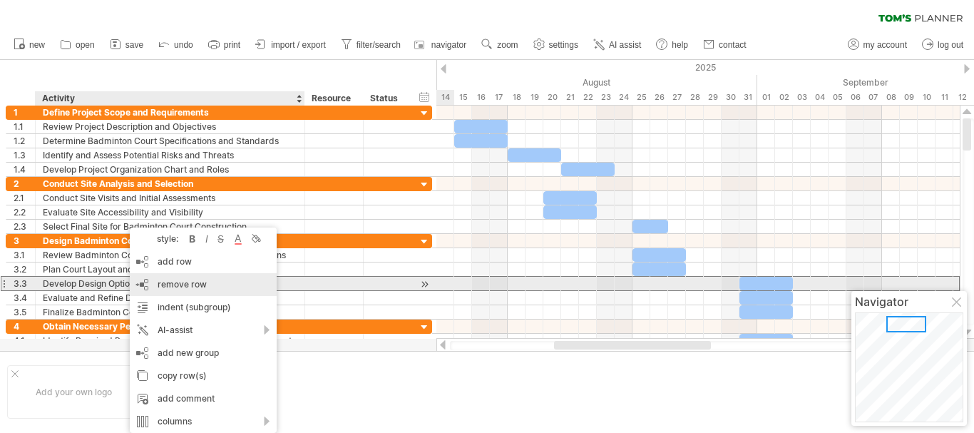
click at [152, 285] on div "remove row remove selected rows" at bounding box center [203, 284] width 147 height 23
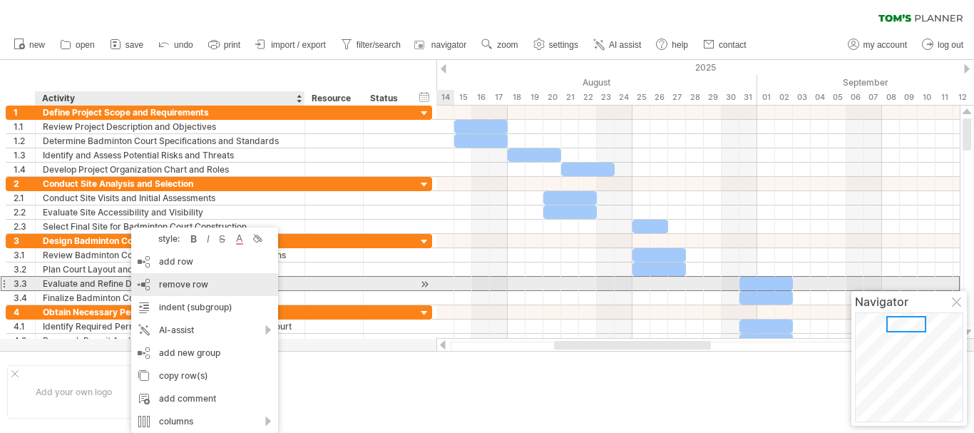
click at [148, 283] on div "remove row remove selected rows" at bounding box center [204, 284] width 147 height 23
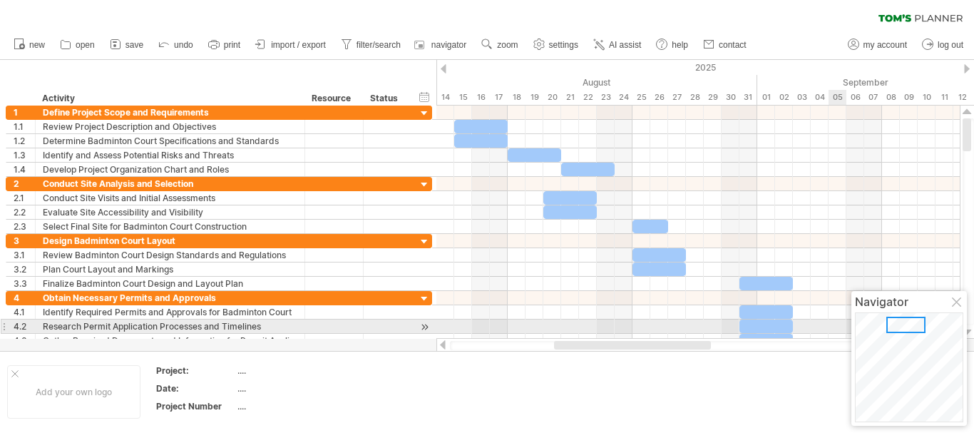
click at [971, 332] on div at bounding box center [967, 332] width 9 height 11
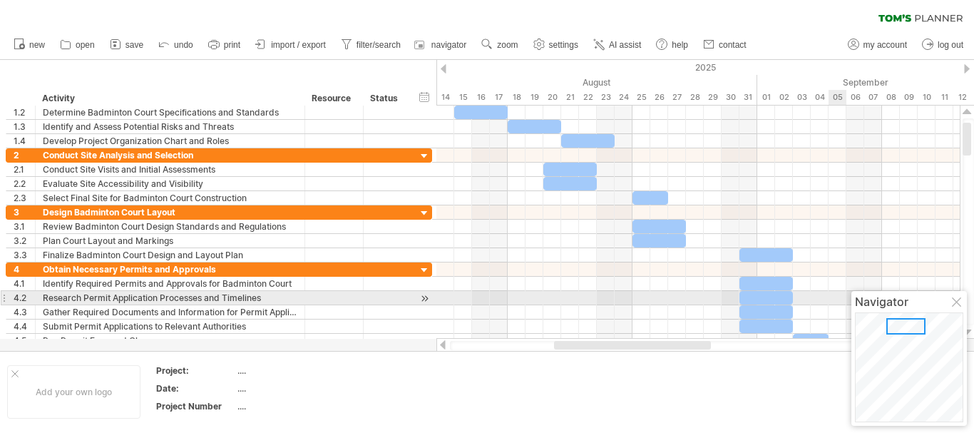
click at [971, 332] on div at bounding box center [967, 332] width 9 height 11
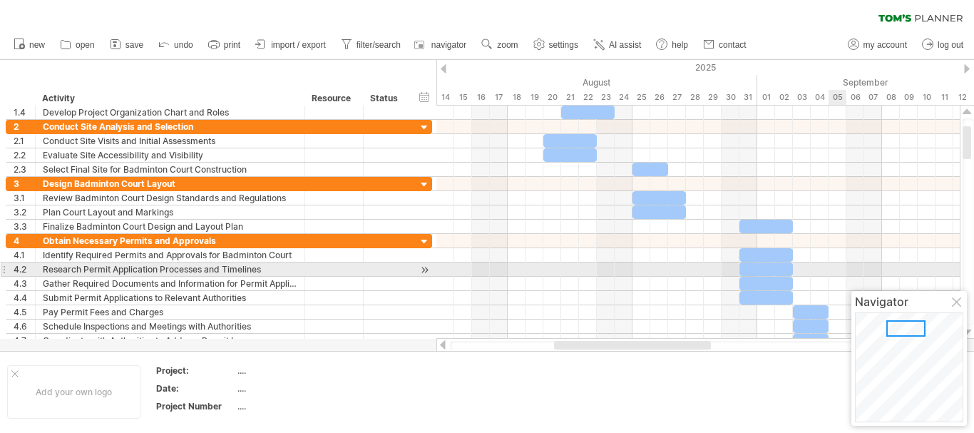
click at [971, 332] on div at bounding box center [967, 332] width 9 height 11
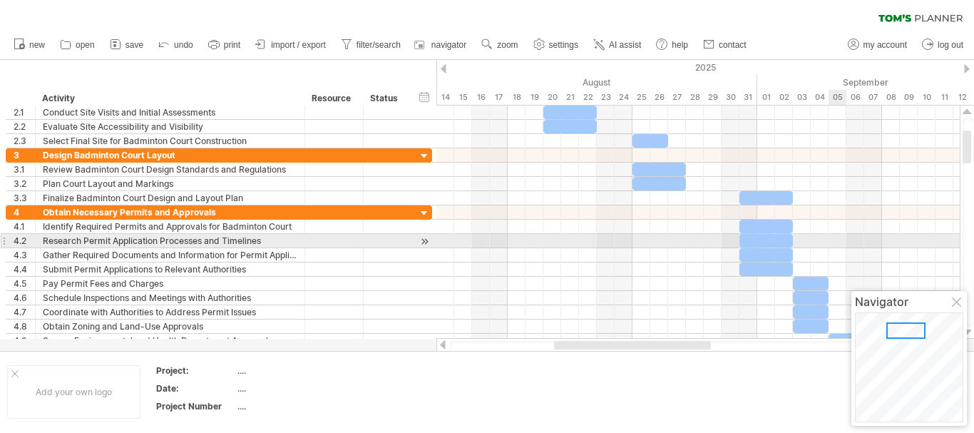
click at [971, 332] on div at bounding box center [967, 332] width 9 height 11
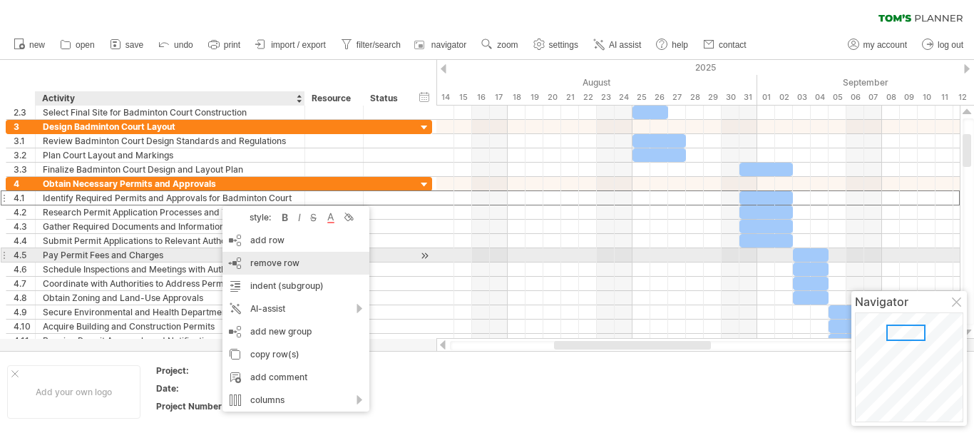
click at [254, 260] on span "remove row" at bounding box center [274, 262] width 49 height 11
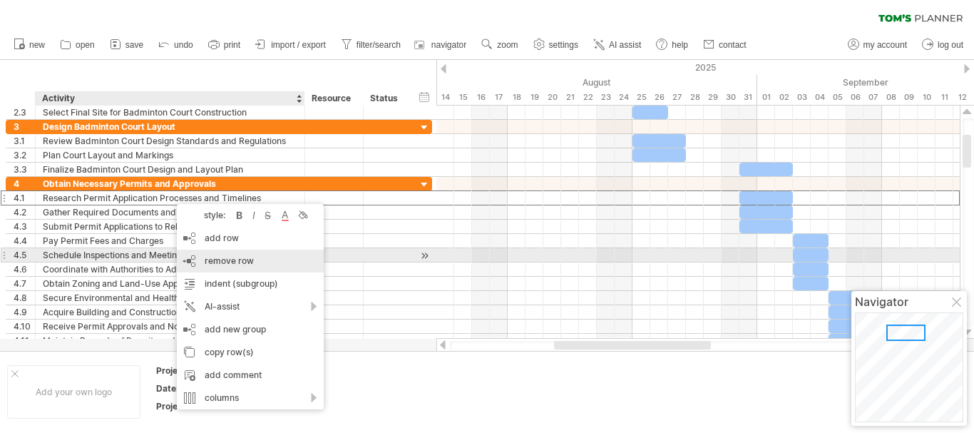
click at [205, 255] on div "remove row remove selected rows" at bounding box center [250, 261] width 147 height 23
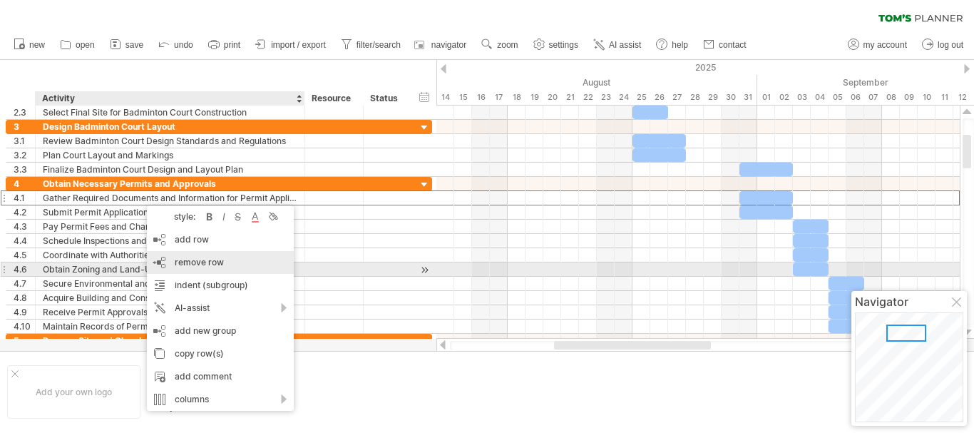
click at [183, 265] on span "remove row" at bounding box center [199, 262] width 49 height 11
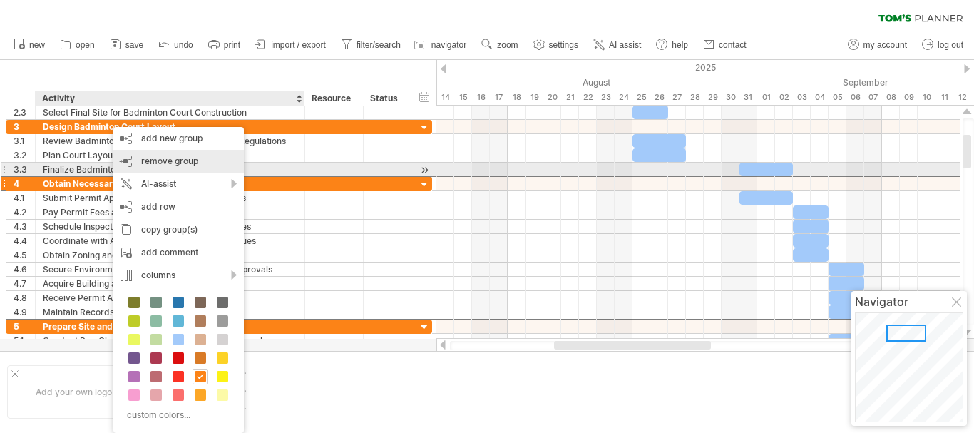
click at [151, 165] on span "remove group" at bounding box center [169, 160] width 57 height 11
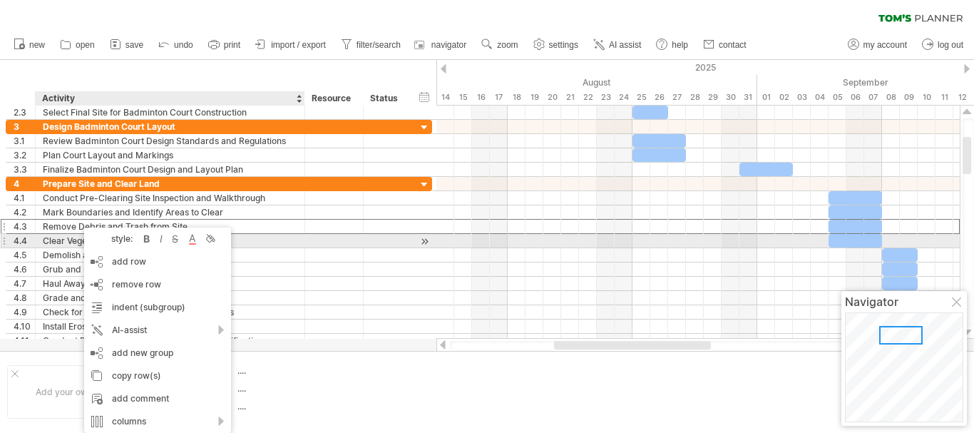
click at [59, 242] on div "Clear Vegetation and Trees from Site" at bounding box center [170, 241] width 255 height 14
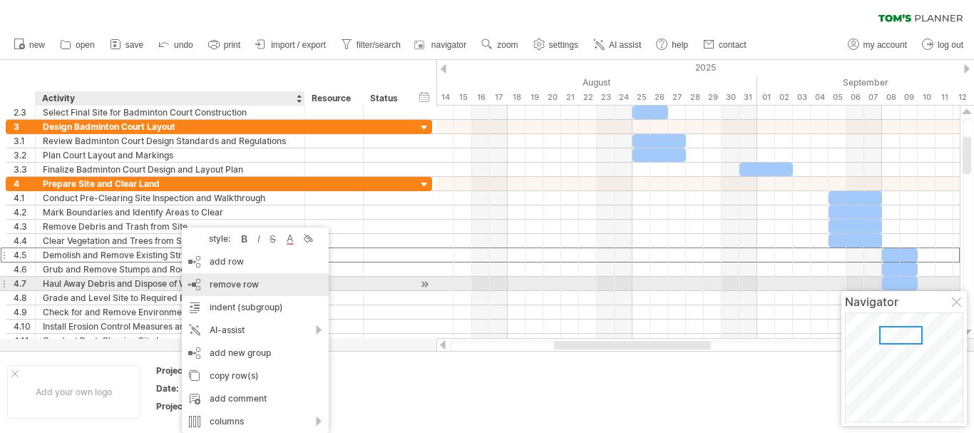
click at [213, 285] on span "remove row" at bounding box center [234, 284] width 49 height 11
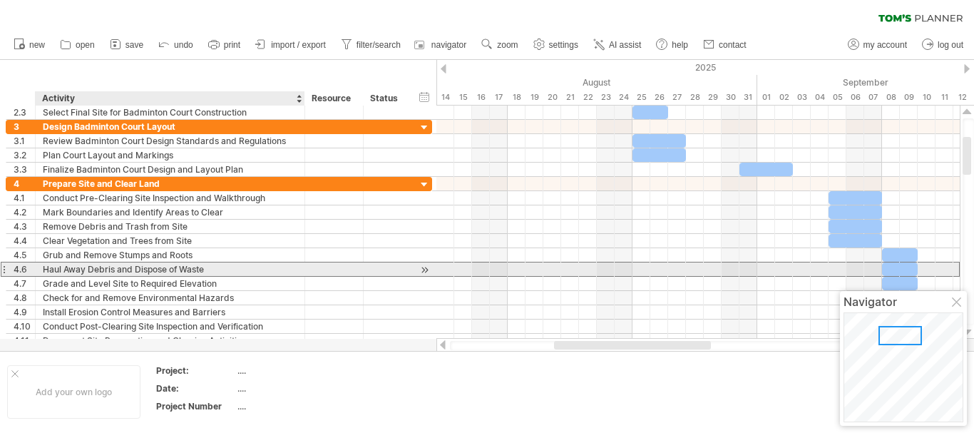
click at [110, 269] on div "Haul Away Debris and Dispose of Waste" at bounding box center [170, 269] width 255 height 14
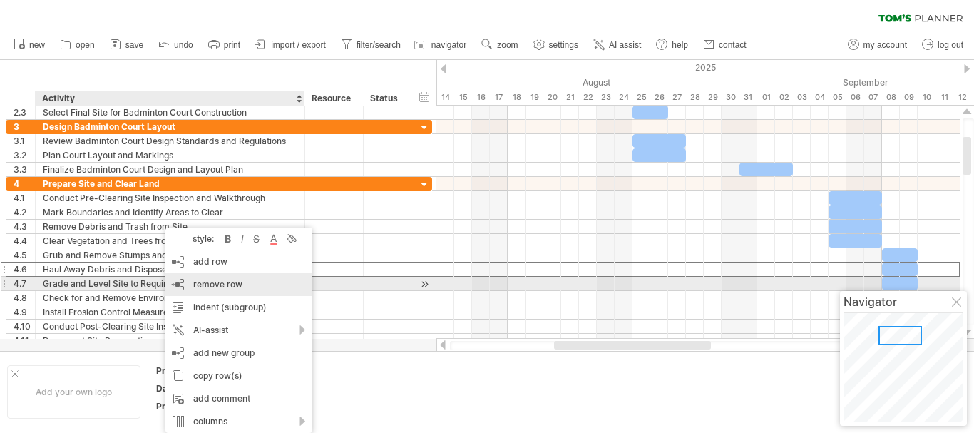
click at [207, 285] on span "remove row" at bounding box center [217, 284] width 49 height 11
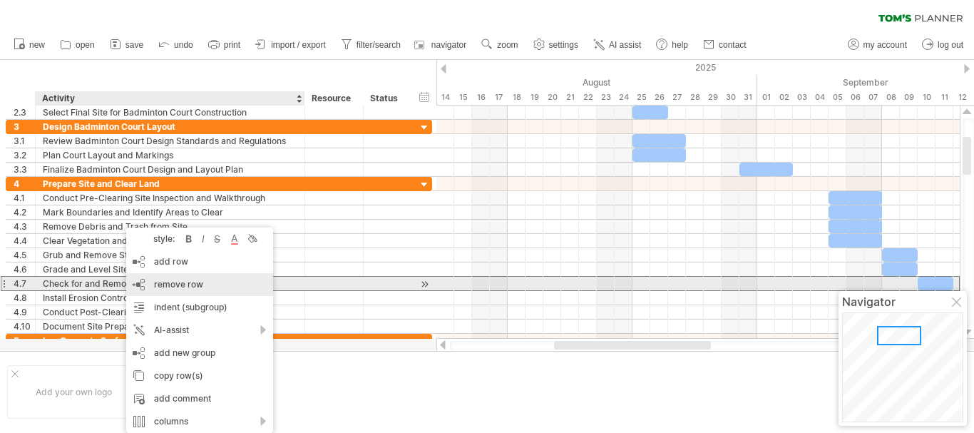
click at [139, 287] on div "remove row remove selected rows" at bounding box center [199, 284] width 147 height 23
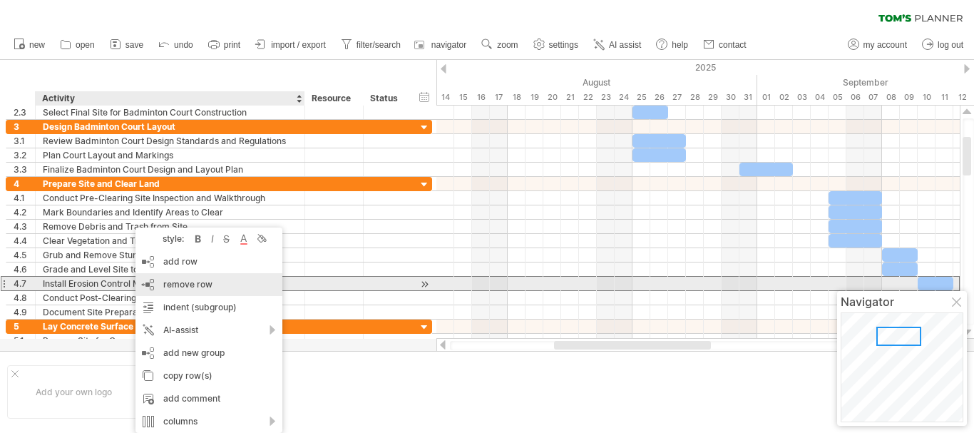
click at [155, 285] on div "remove row remove selected rows" at bounding box center [209, 284] width 147 height 23
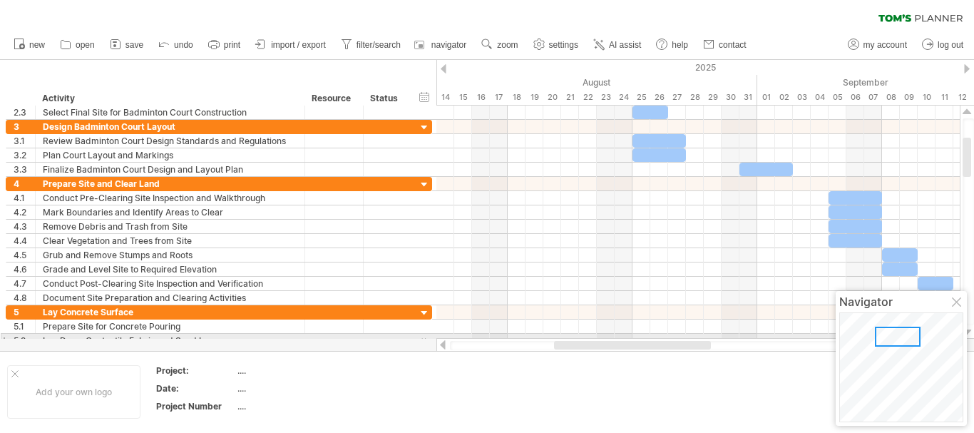
click at [973, 335] on div at bounding box center [967, 222] width 15 height 233
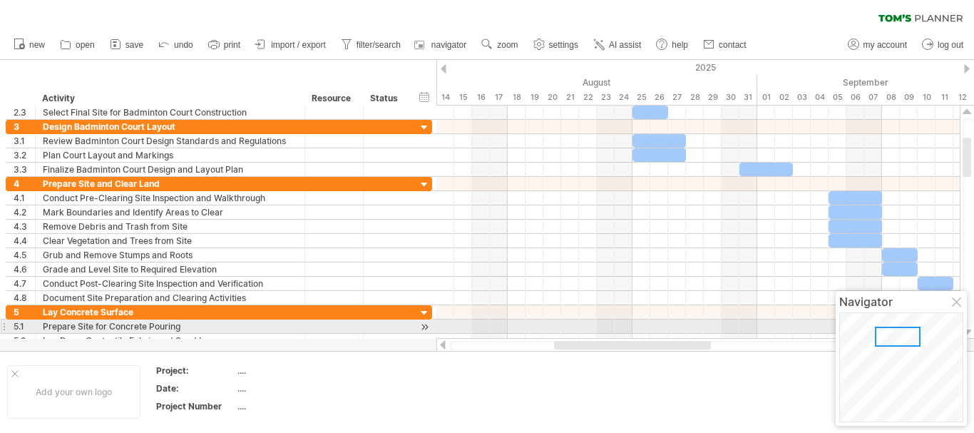
click at [970, 329] on div at bounding box center [967, 332] width 9 height 11
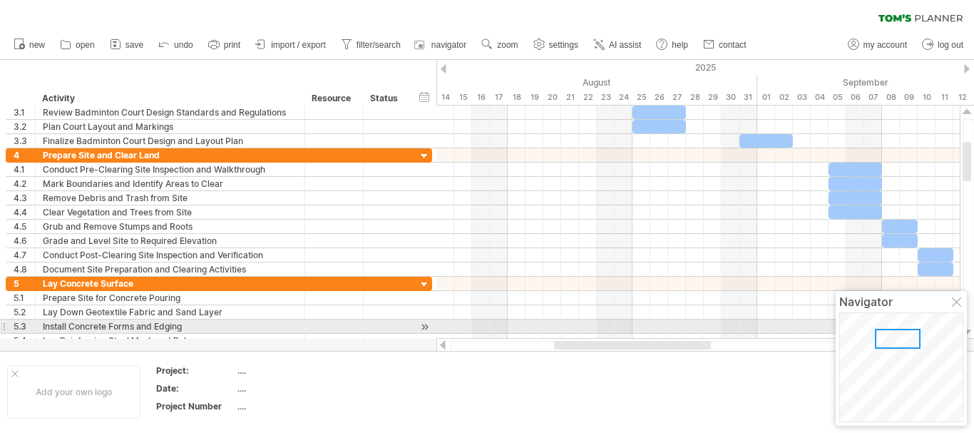
click at [969, 328] on div at bounding box center [967, 332] width 9 height 11
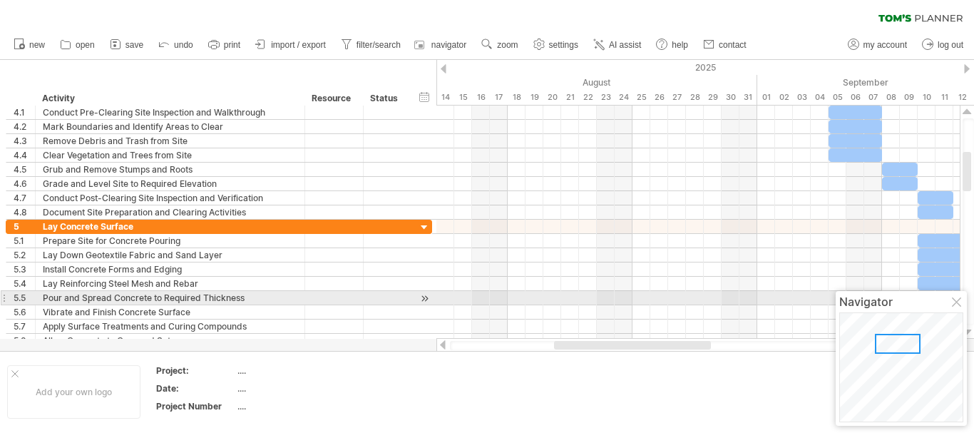
click at [969, 328] on div at bounding box center [967, 332] width 9 height 11
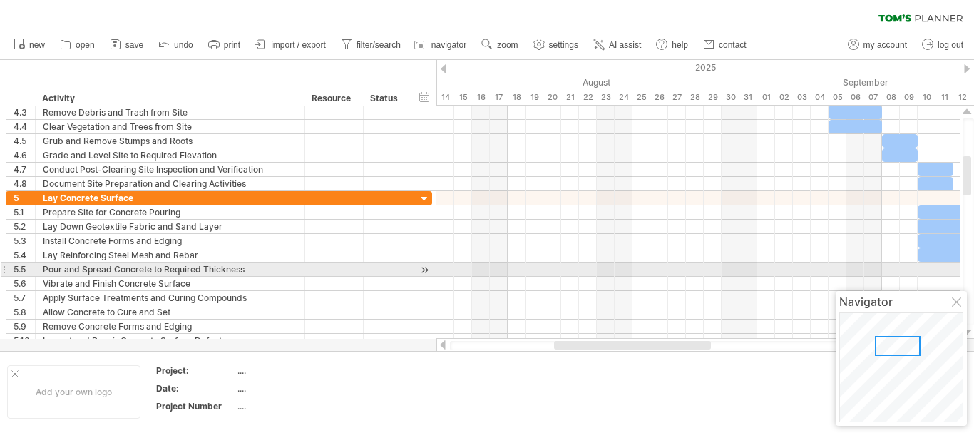
click at [969, 328] on div at bounding box center [967, 332] width 9 height 11
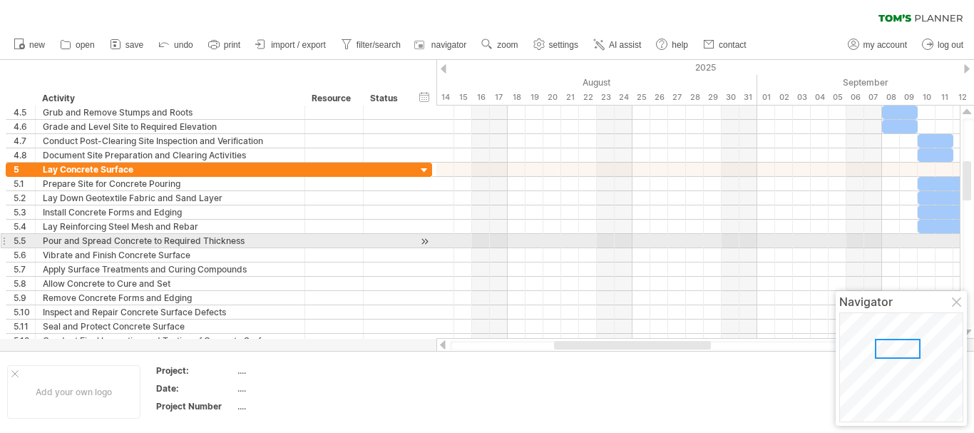
click at [969, 328] on div at bounding box center [967, 332] width 9 height 11
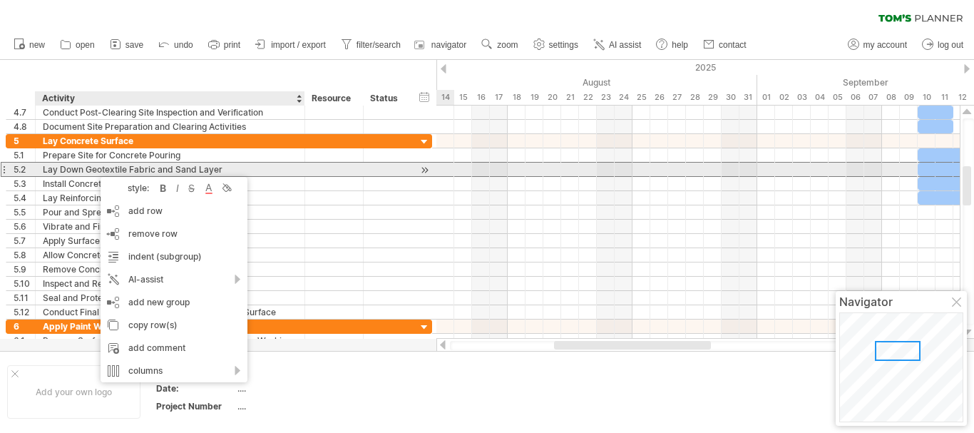
click at [93, 170] on div "Lay Down Geotextile Fabric and Sand Layer" at bounding box center [170, 170] width 255 height 14
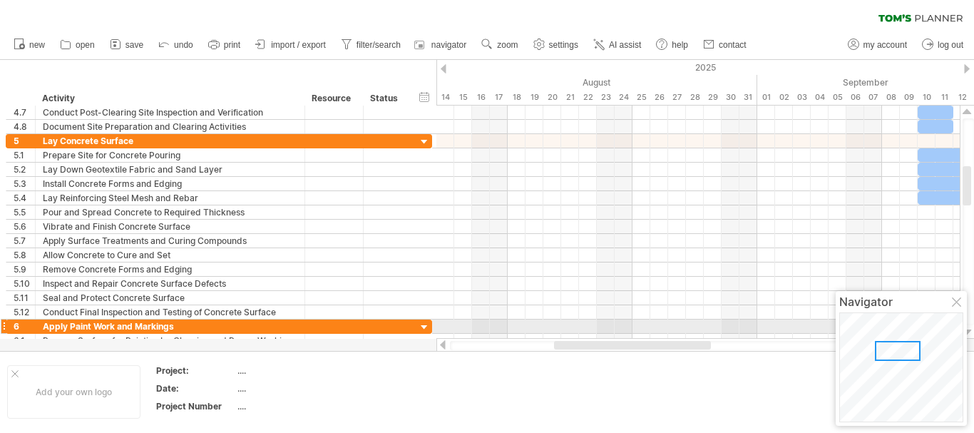
click at [971, 329] on div at bounding box center [967, 332] width 9 height 11
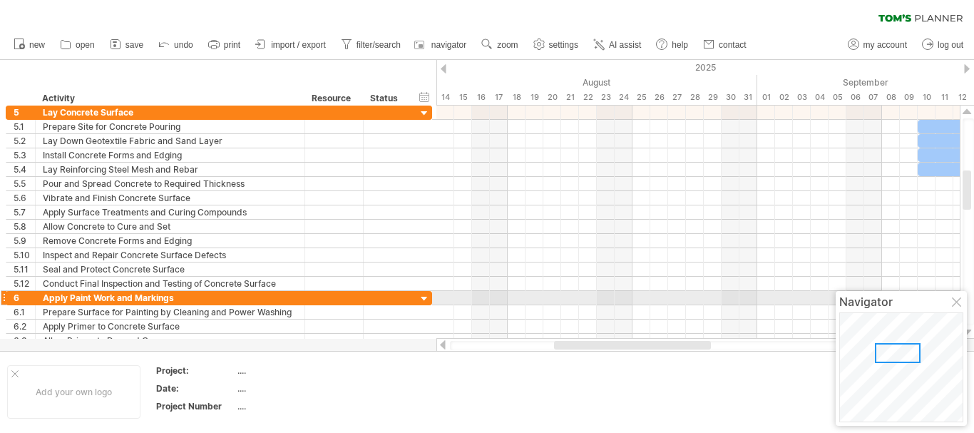
click at [971, 329] on div at bounding box center [967, 332] width 9 height 11
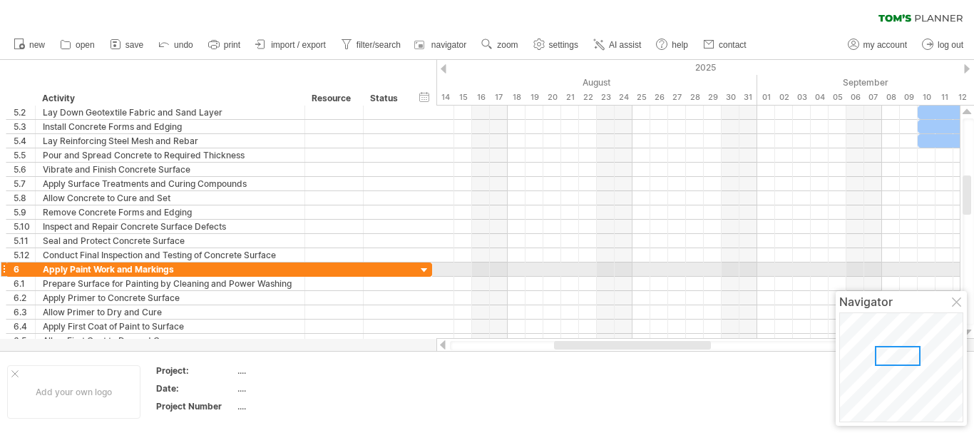
click at [971, 329] on div at bounding box center [967, 332] width 9 height 11
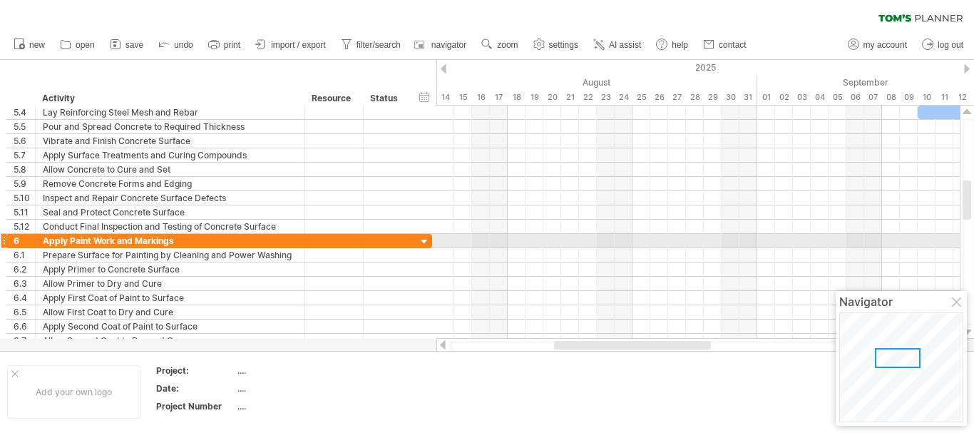
click at [971, 329] on div at bounding box center [967, 332] width 9 height 11
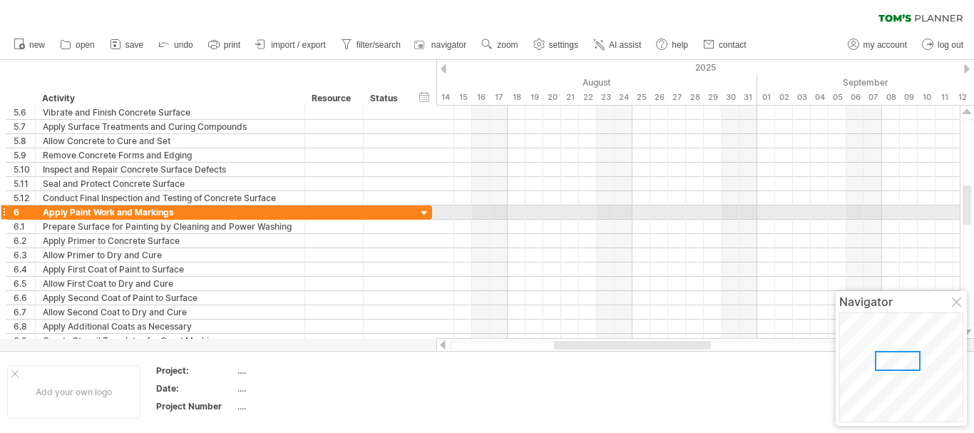
click at [971, 329] on div at bounding box center [967, 332] width 9 height 11
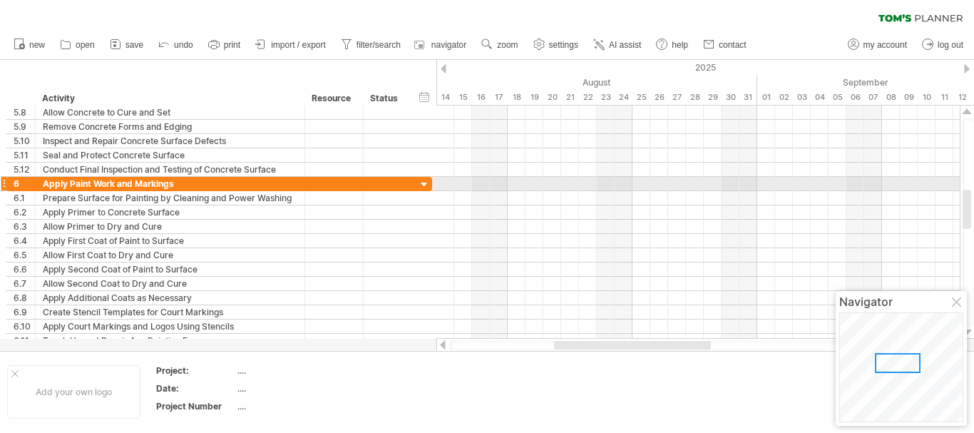
click at [971, 329] on div at bounding box center [967, 332] width 9 height 11
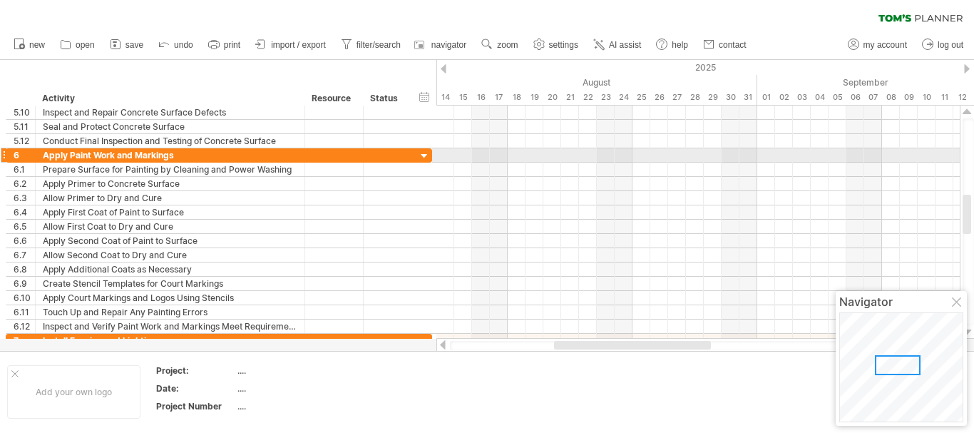
click at [971, 329] on div at bounding box center [967, 332] width 9 height 11
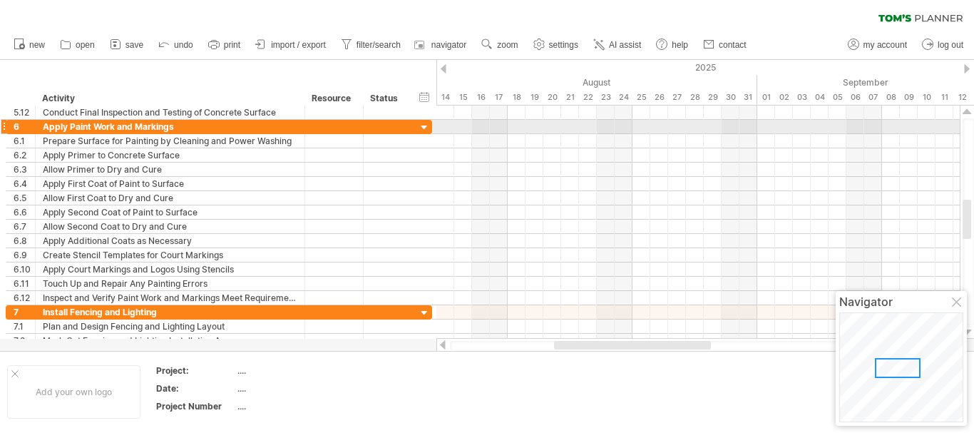
click at [971, 329] on div at bounding box center [967, 332] width 9 height 11
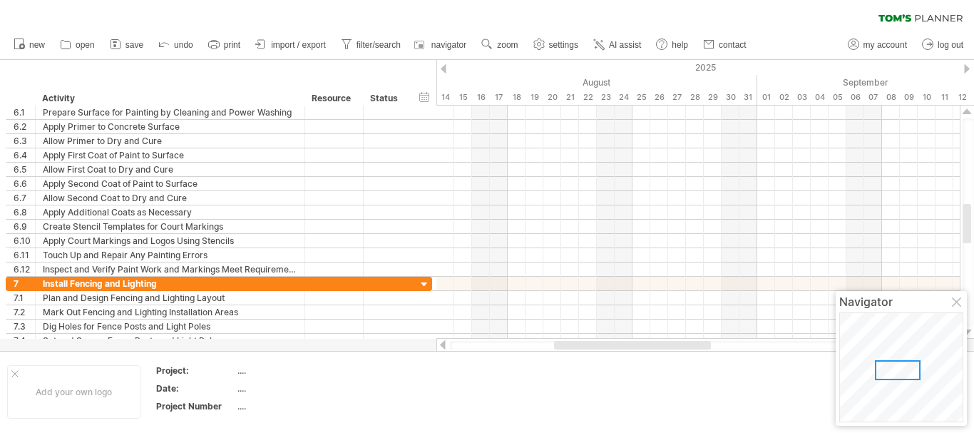
click at [971, 329] on div at bounding box center [967, 332] width 9 height 11
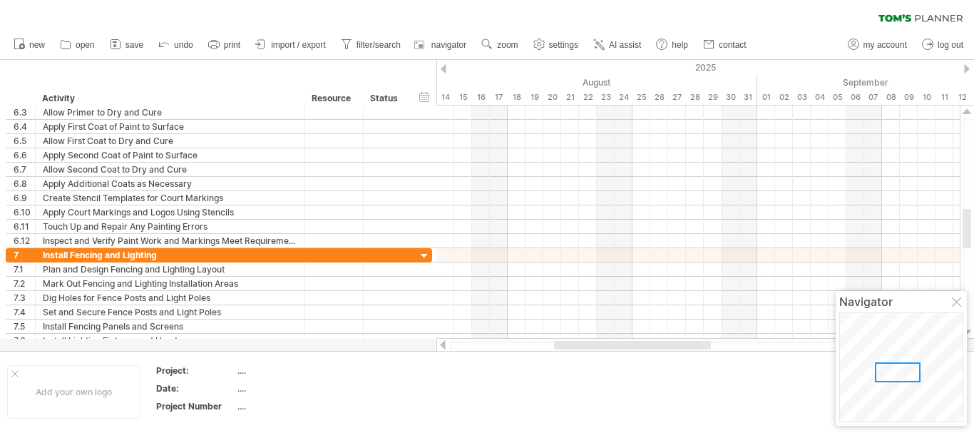
click at [971, 329] on div at bounding box center [967, 332] width 9 height 11
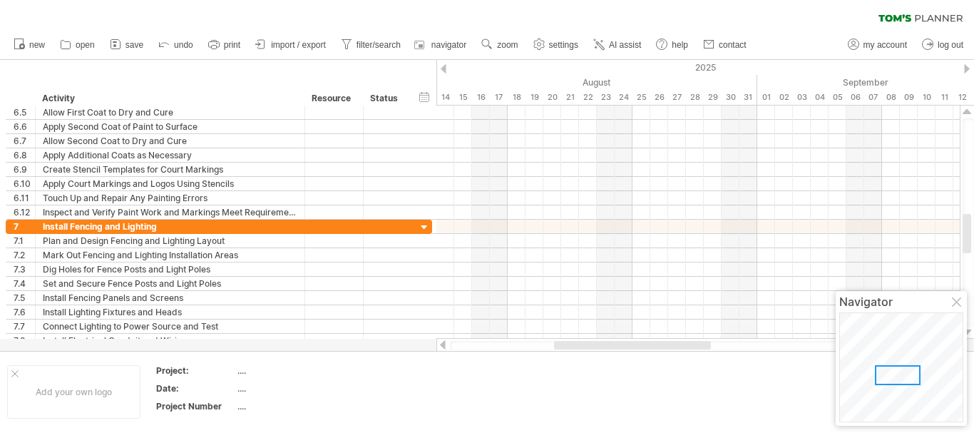
click at [971, 329] on div at bounding box center [967, 332] width 9 height 11
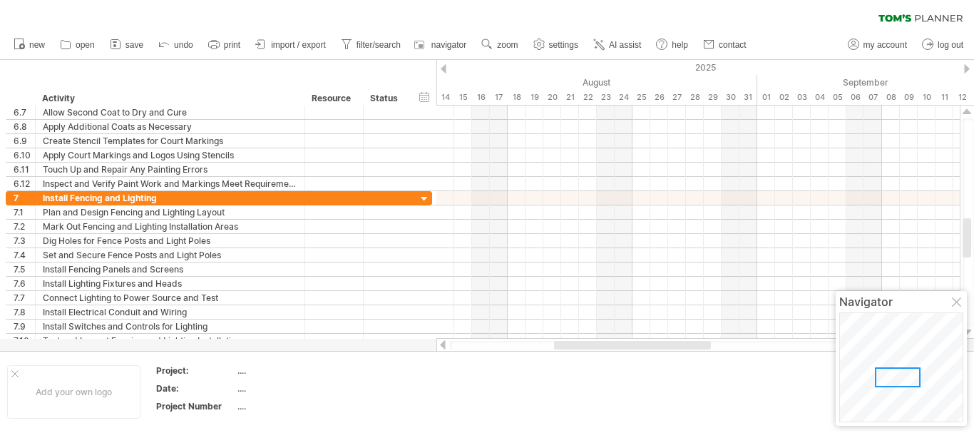
click at [971, 329] on div at bounding box center [967, 332] width 9 height 11
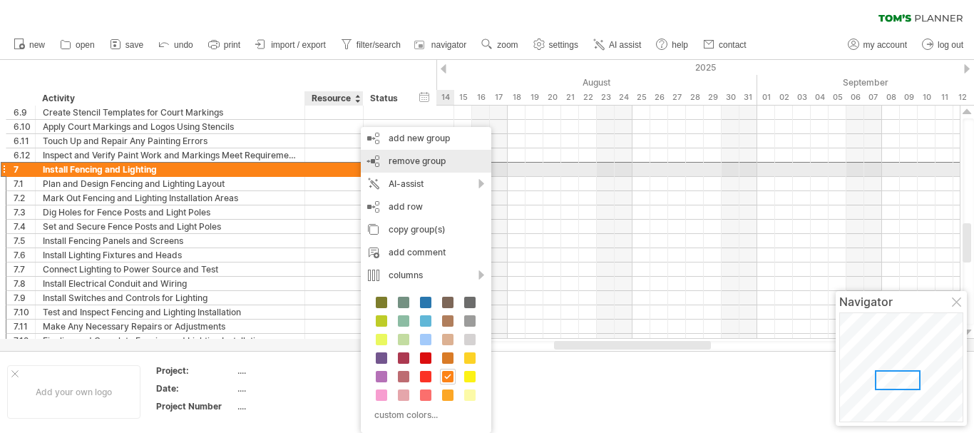
click at [382, 164] on div "remove group remove selected groups" at bounding box center [426, 161] width 131 height 23
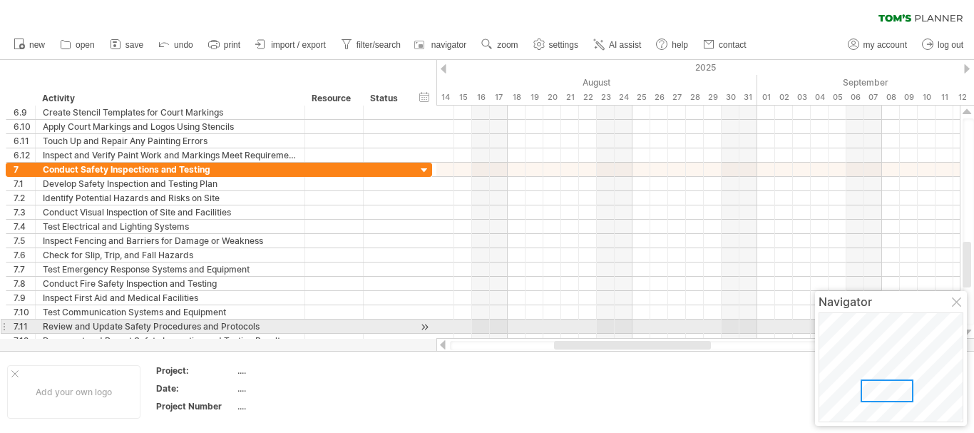
click at [968, 329] on div at bounding box center [967, 332] width 9 height 11
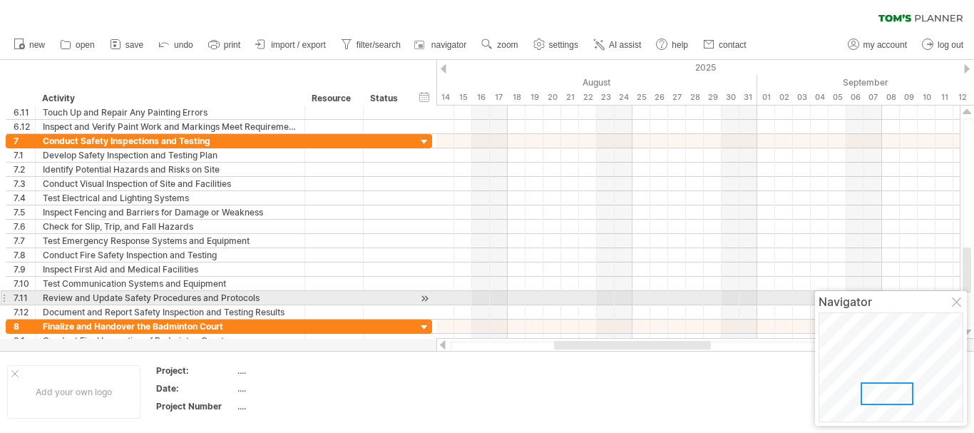
click at [968, 329] on div at bounding box center [967, 332] width 9 height 11
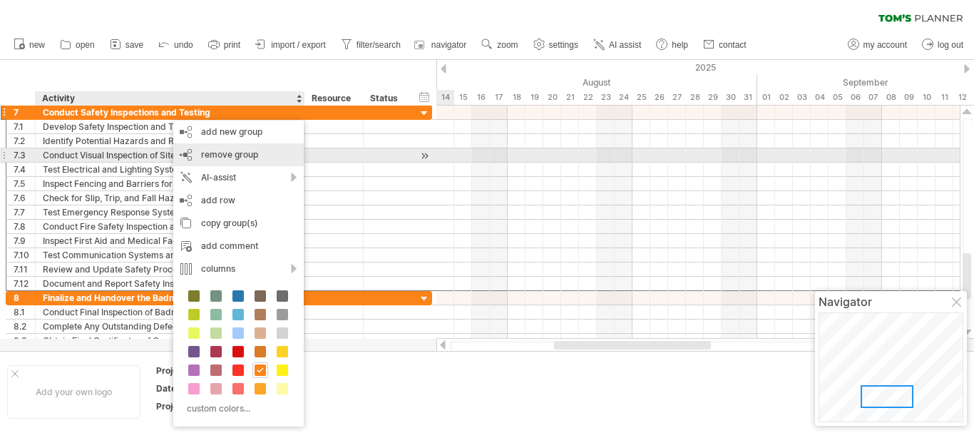
click at [200, 159] on div "remove group remove selected groups" at bounding box center [238, 154] width 131 height 23
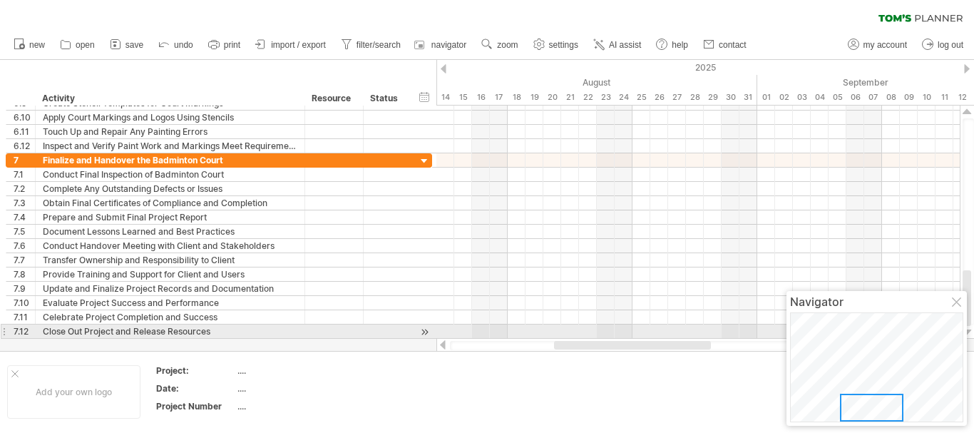
click at [970, 334] on div at bounding box center [967, 332] width 9 height 11
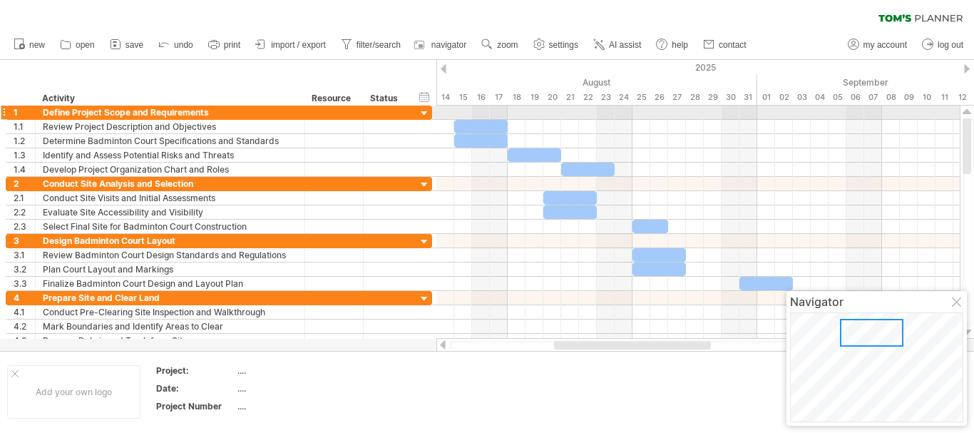
drag, startPoint x: 966, startPoint y: 285, endPoint x: 970, endPoint y: 118, distance: 166.2
click at [970, 118] on div at bounding box center [967, 146] width 9 height 56
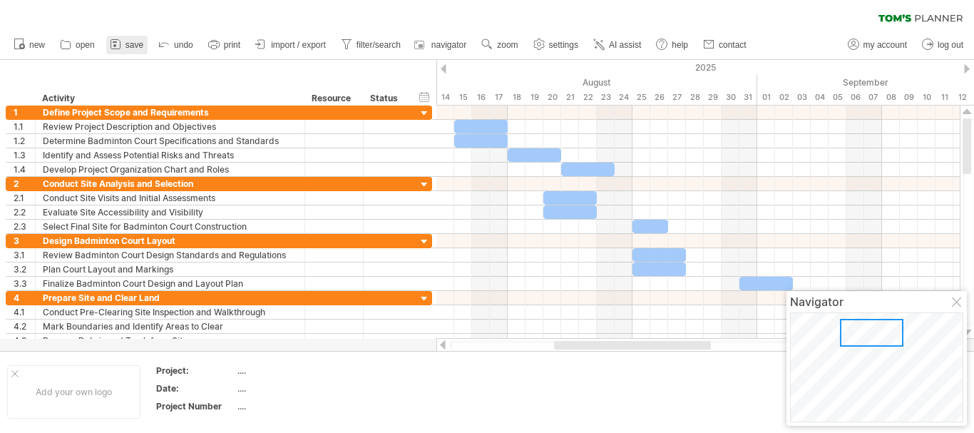
click at [122, 44] on icon at bounding box center [115, 44] width 14 height 14
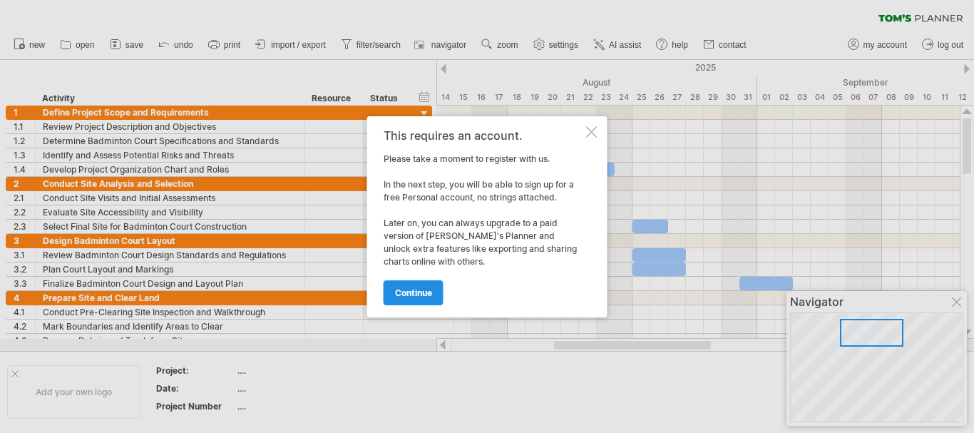
click at [407, 295] on span "continue" at bounding box center [413, 292] width 37 height 11
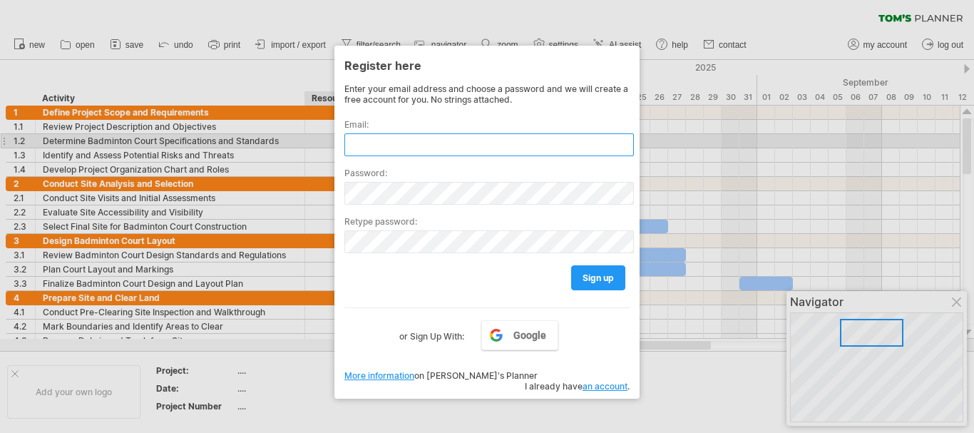
click at [368, 136] on input "text" at bounding box center [489, 144] width 290 height 23
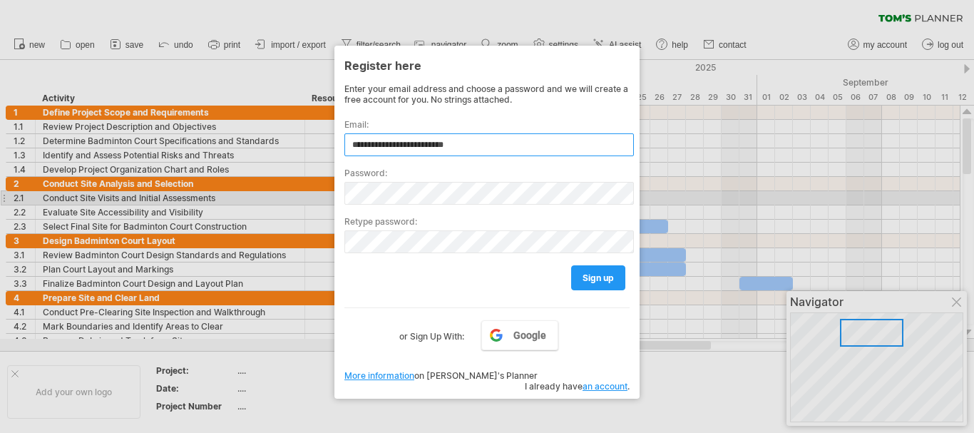
type input "**********"
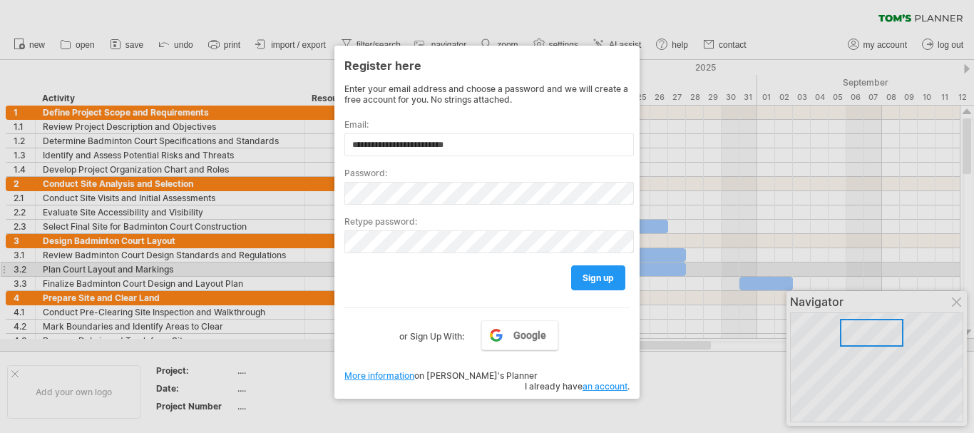
click at [479, 282] on div "sign up" at bounding box center [486, 271] width 285 height 36
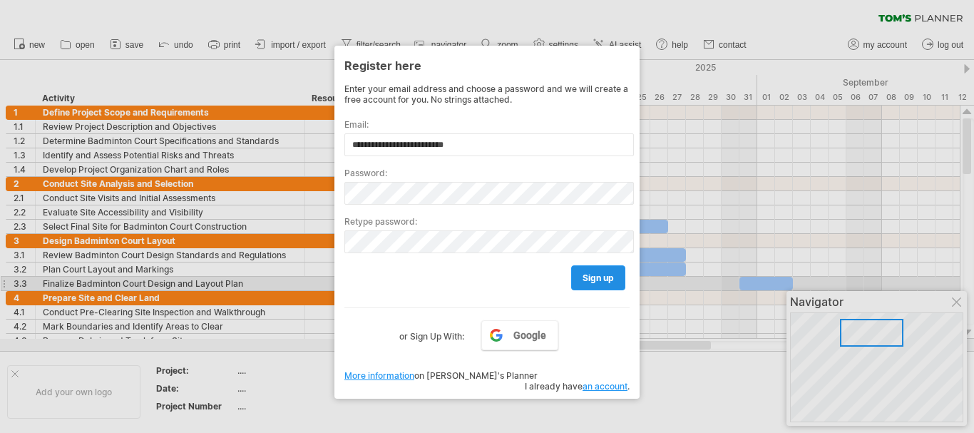
click at [576, 277] on link "sign up" at bounding box center [598, 277] width 54 height 25
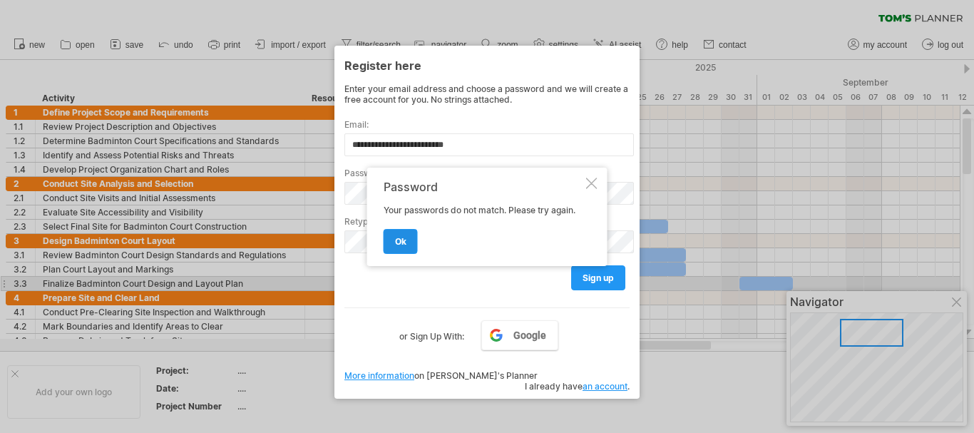
click at [399, 247] on link "ok" at bounding box center [401, 241] width 34 height 25
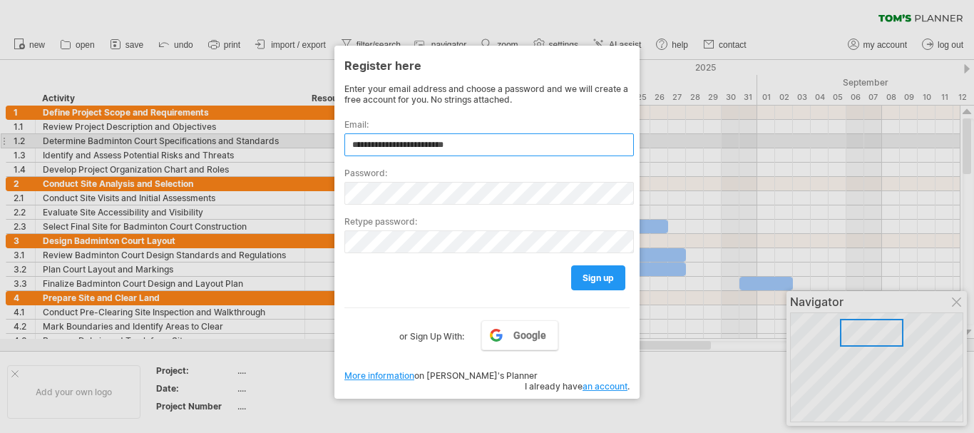
click at [522, 140] on input "**********" at bounding box center [489, 144] width 290 height 23
click at [522, 147] on input "**********" at bounding box center [489, 144] width 290 height 23
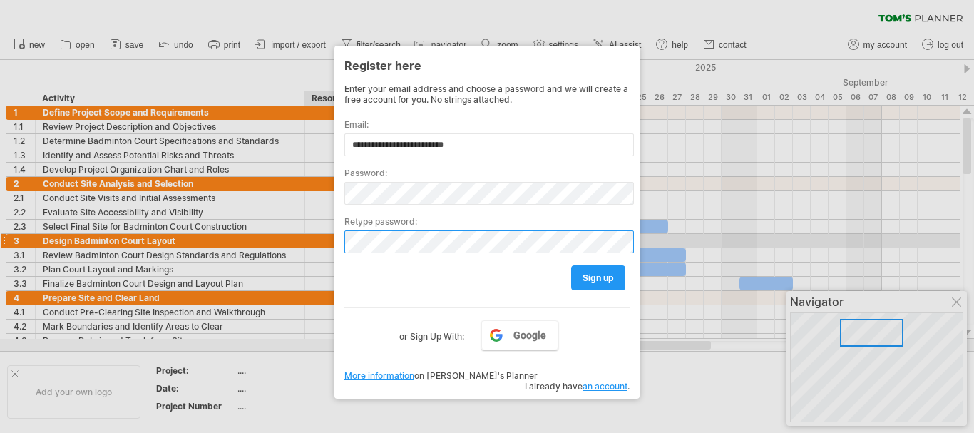
click at [327, 240] on div "Trying to reach [DOMAIN_NAME] Connected again... 0% clear filter new 1" at bounding box center [487, 216] width 974 height 433
click at [364, 292] on div "**********" at bounding box center [486, 213] width 285 height 261
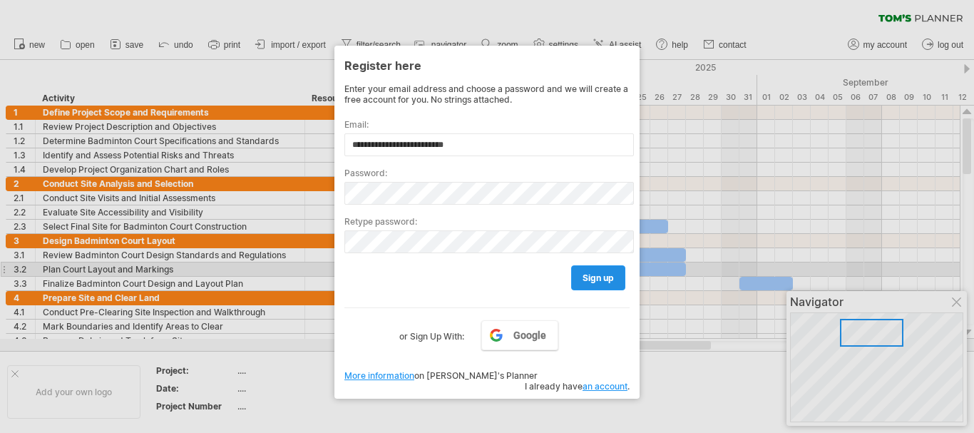
click at [600, 275] on span "sign up" at bounding box center [598, 277] width 31 height 11
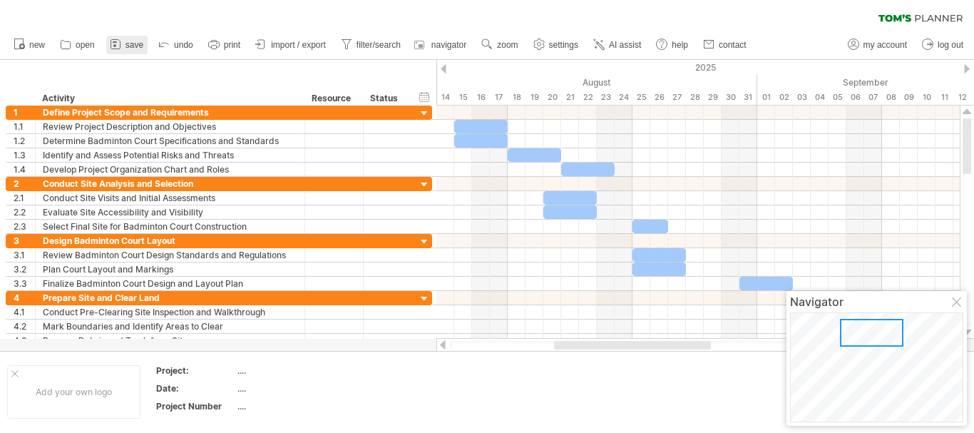
click at [137, 44] on span "save" at bounding box center [135, 45] width 18 height 10
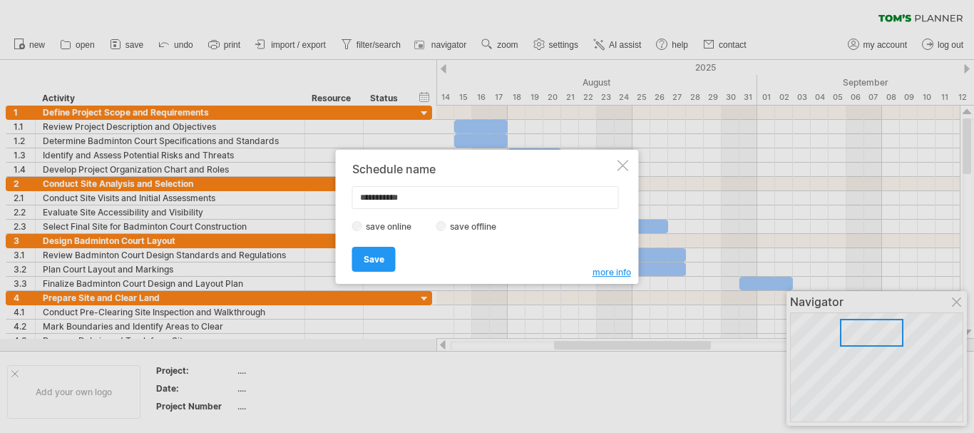
drag, startPoint x: 423, startPoint y: 200, endPoint x: 351, endPoint y: 202, distance: 72.0
click at [351, 202] on div "**********" at bounding box center [487, 217] width 303 height 134
type input "*****"
click at [380, 259] on span "Save" at bounding box center [374, 259] width 21 height 11
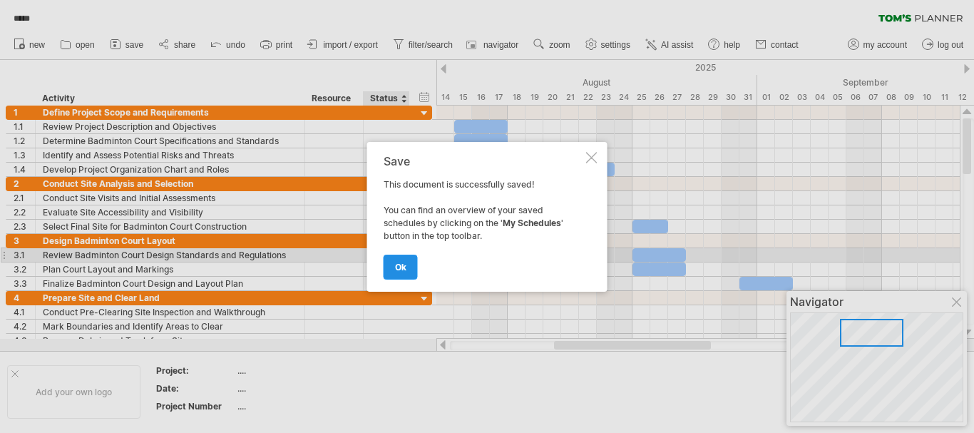
click at [399, 266] on span "ok" at bounding box center [400, 267] width 11 height 11
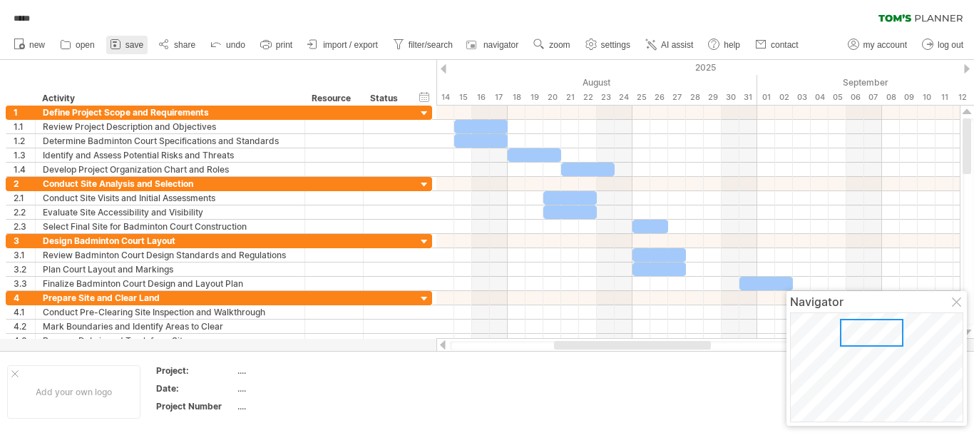
click at [138, 48] on span "save" at bounding box center [135, 45] width 18 height 10
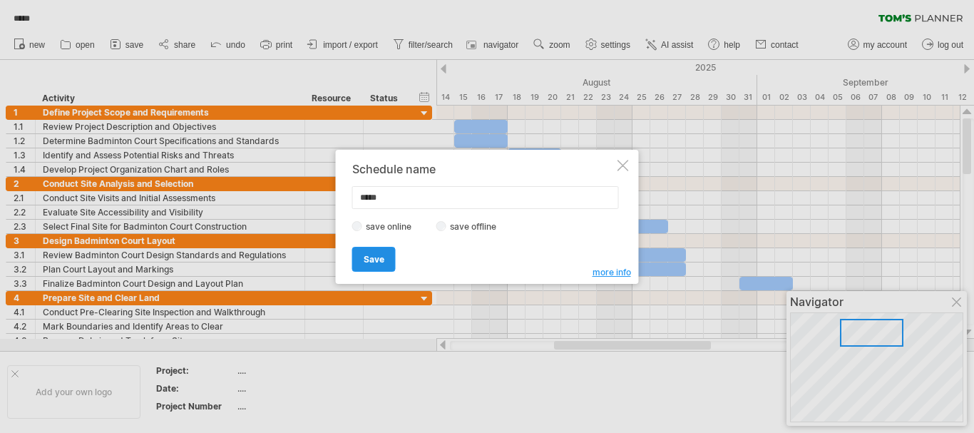
click at [375, 259] on span "Save" at bounding box center [374, 259] width 21 height 11
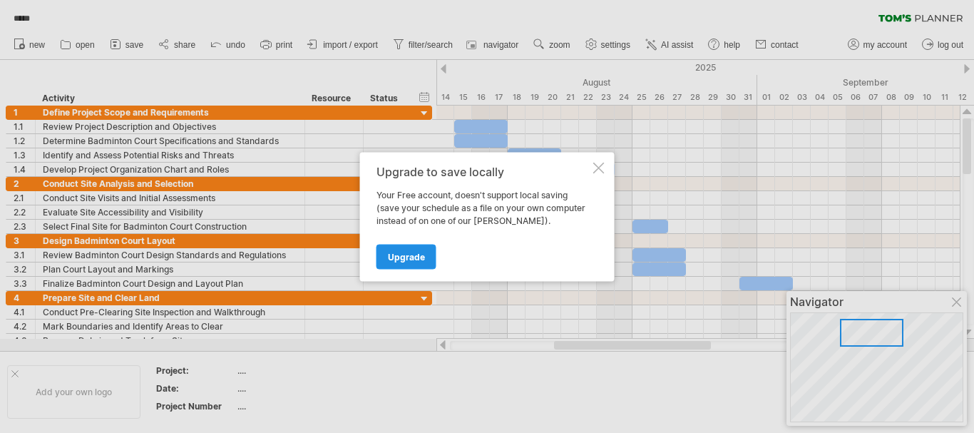
click at [411, 261] on span "Upgrade" at bounding box center [406, 256] width 37 height 11
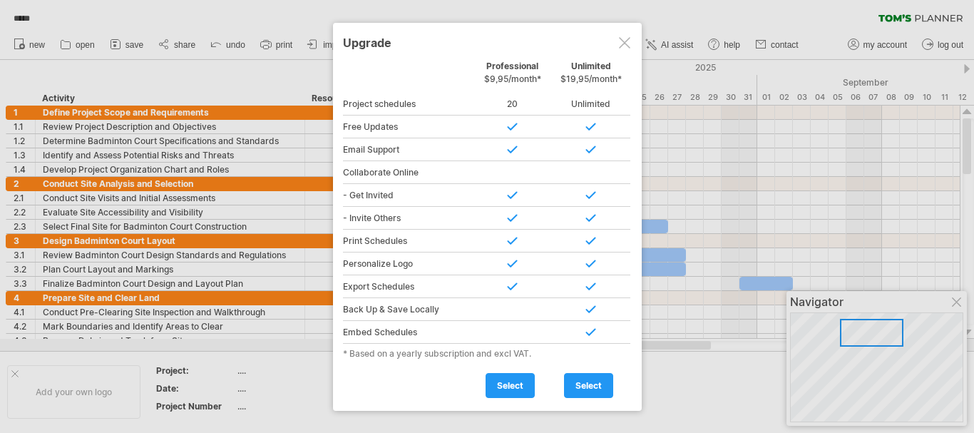
click at [626, 48] on div at bounding box center [624, 42] width 11 height 11
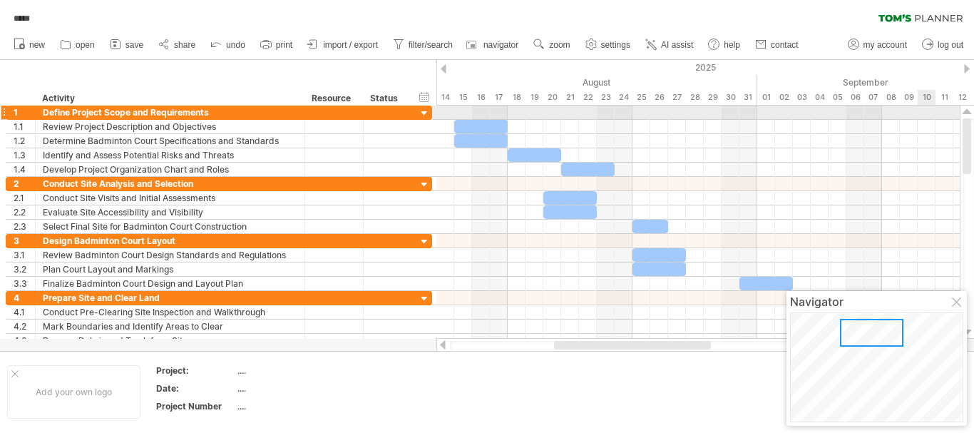
click at [971, 116] on div at bounding box center [967, 222] width 15 height 233
click at [971, 111] on div at bounding box center [967, 111] width 9 height 11
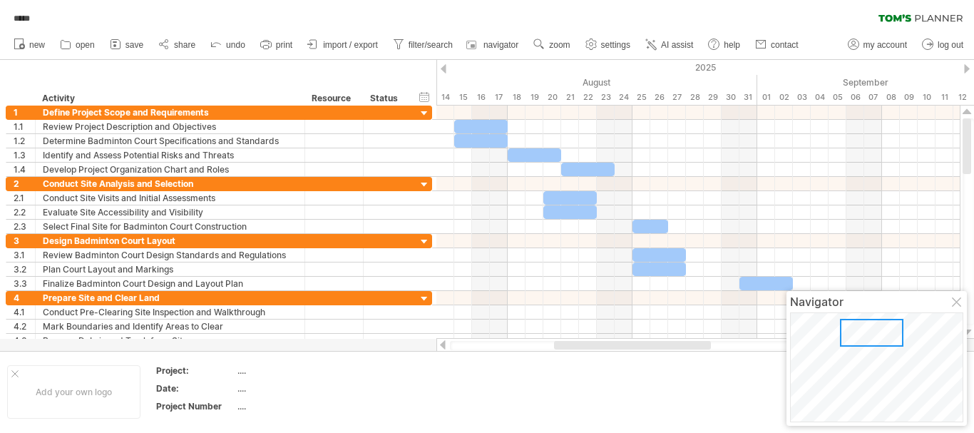
drag, startPoint x: 966, startPoint y: 136, endPoint x: 973, endPoint y: 78, distance: 57.5
click at [973, 78] on div "Trying to reach [DOMAIN_NAME] Connected again... 0% loading... ***** clear filt…" at bounding box center [487, 216] width 974 height 433
